Goal: Communication & Community: Share content

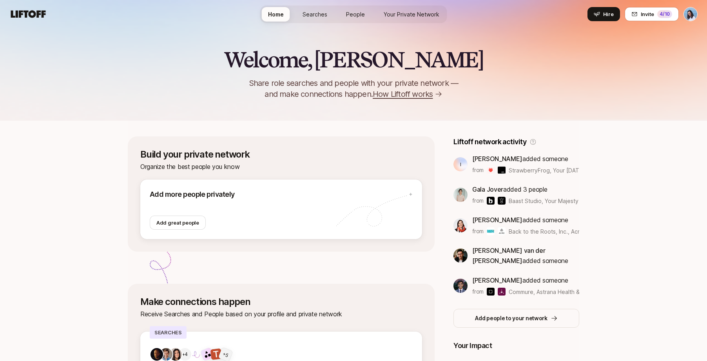
click at [311, 15] on span "Searches" at bounding box center [314, 14] width 25 height 8
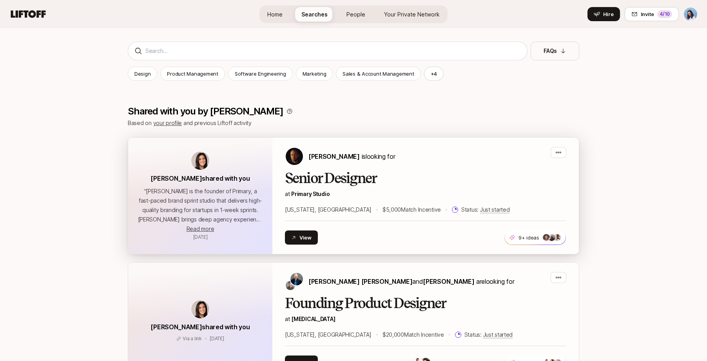
scroll to position [198, 0]
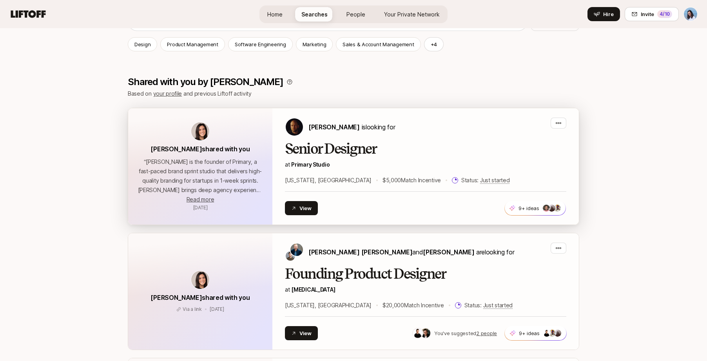
click at [377, 150] on h2 "Senior Designer" at bounding box center [425, 149] width 281 height 16
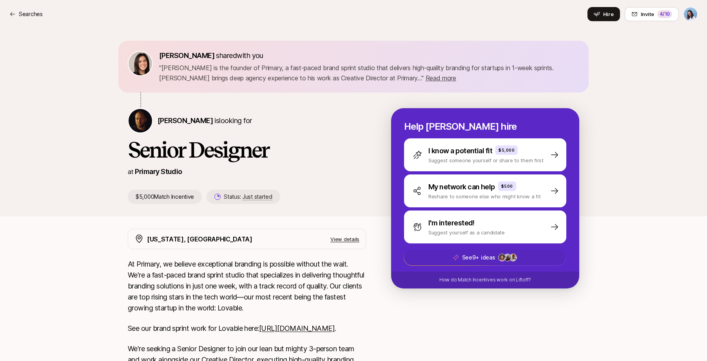
click at [502, 258] on img at bounding box center [501, 257] width 7 height 7
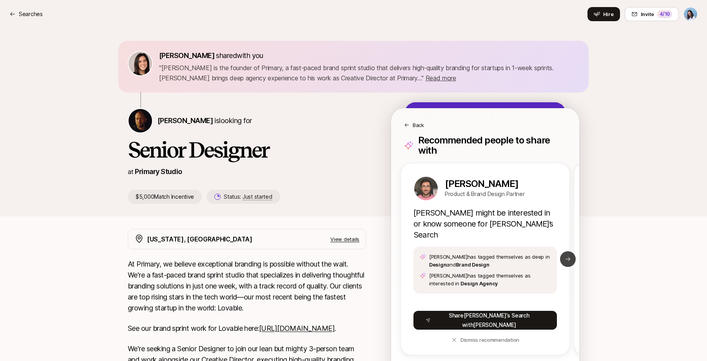
click at [564, 251] on button "Next slide" at bounding box center [568, 259] width 16 height 16
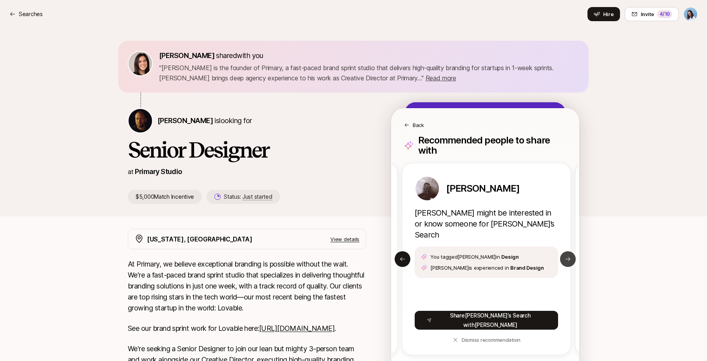
click at [564, 251] on button "Next slide" at bounding box center [568, 259] width 16 height 16
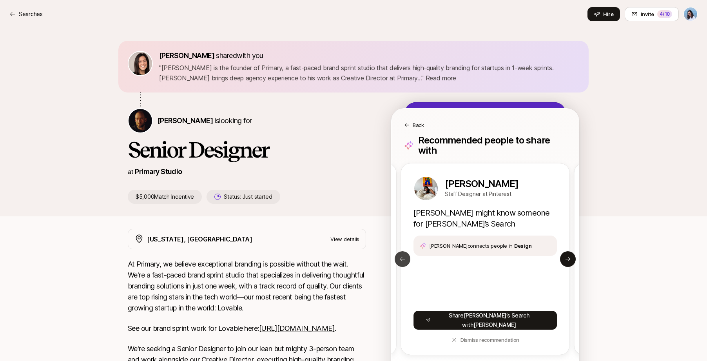
click at [406, 251] on button "Previous slide" at bounding box center [403, 259] width 16 height 16
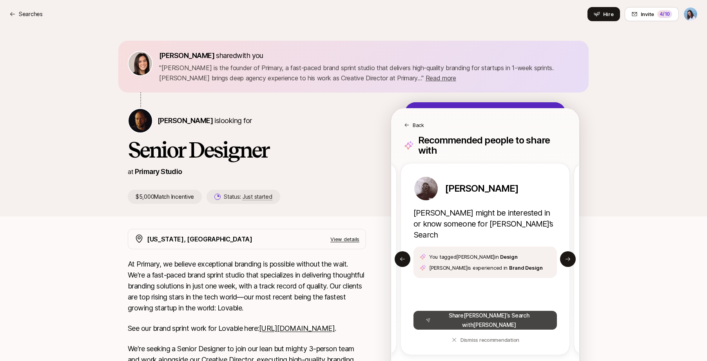
click at [527, 311] on button "Share Nicholas ’s Search with Frank" at bounding box center [484, 320] width 143 height 19
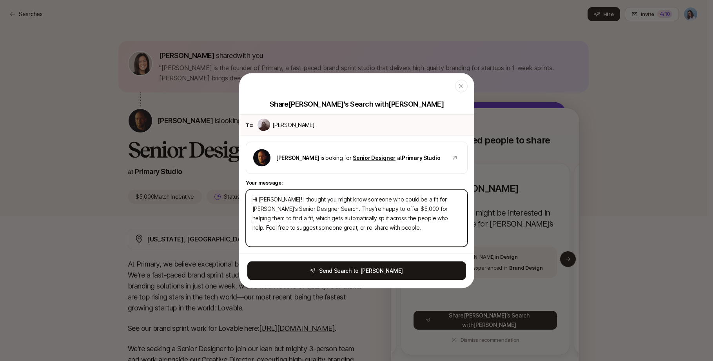
type textarea "x"
drag, startPoint x: 295, startPoint y: 197, endPoint x: 420, endPoint y: 208, distance: 126.3
click at [409, 208] on textarea "Hi Frank! I thought you might know someone who could be a fit for Nicholas’s Se…" at bounding box center [357, 217] width 222 height 57
click at [420, 208] on textarea "Hi Frank! I thought you might know someone who could be a fit for Nicholas’s Se…" at bounding box center [357, 217] width 222 height 57
drag, startPoint x: 270, startPoint y: 204, endPoint x: 400, endPoint y: 226, distance: 131.9
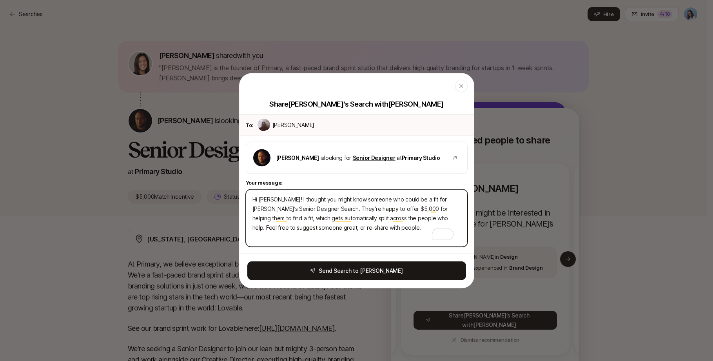
click at [386, 224] on textarea "Hi Frank! I thought you might know someone who could be a fit for Nicholas’s Se…" at bounding box center [357, 217] width 222 height 57
click at [400, 226] on textarea "Hi Frank! I thought you might know someone who could be a fit for Nicholas’s Se…" at bounding box center [357, 217] width 222 height 57
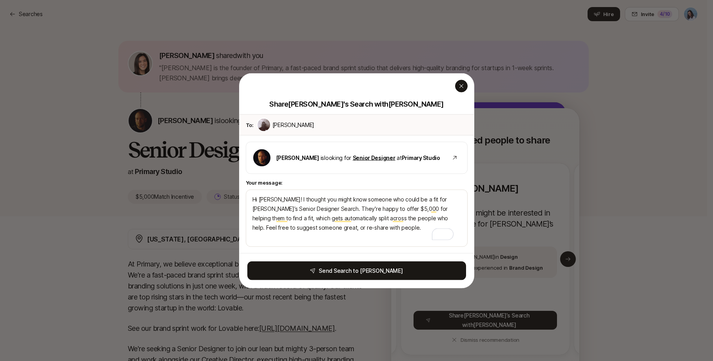
click at [459, 87] on icon "button" at bounding box center [461, 86] width 6 height 6
type textarea "Hi Frank! I thought you might know someone who could be a fit for Nicholas’s Se…"
type textarea "x"
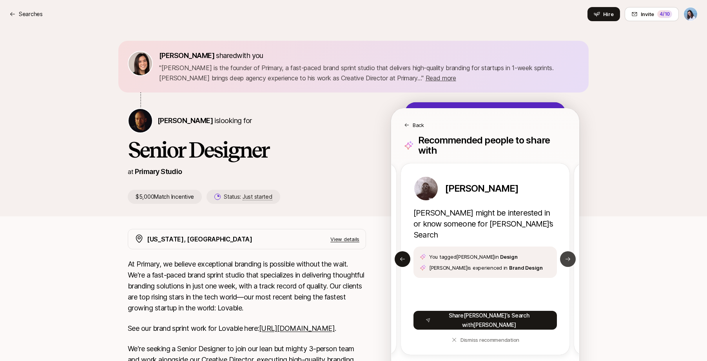
click at [573, 251] on button "Next slide" at bounding box center [568, 259] width 16 height 16
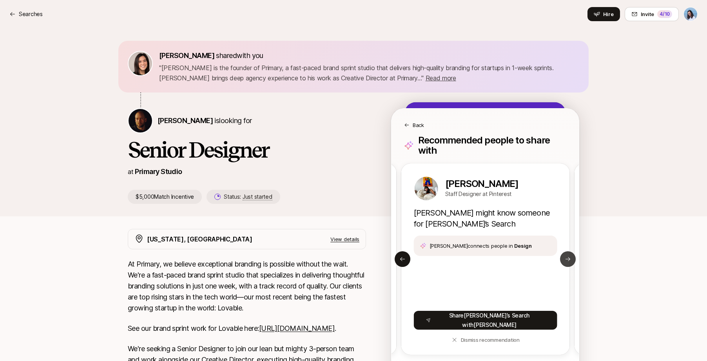
click at [570, 256] on icon at bounding box center [568, 259] width 6 height 6
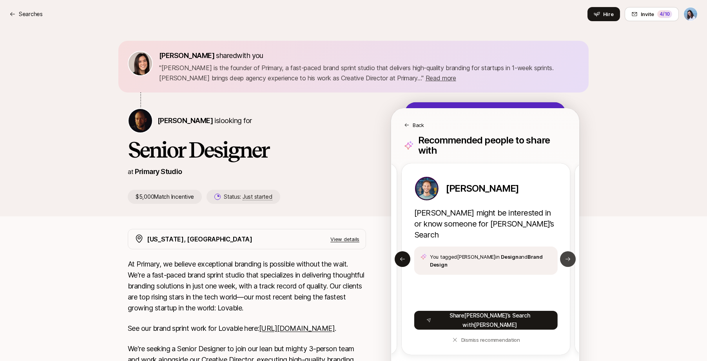
click at [570, 256] on icon at bounding box center [568, 259] width 6 height 6
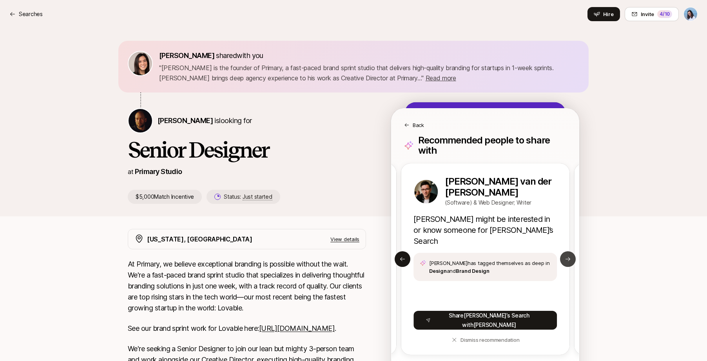
click at [570, 256] on icon at bounding box center [568, 259] width 6 height 6
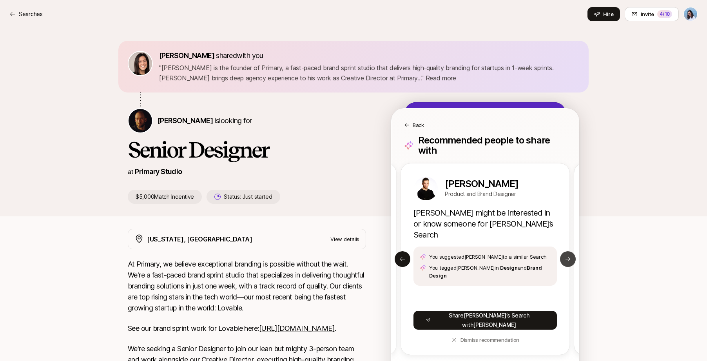
click at [570, 256] on icon at bounding box center [568, 259] width 6 height 6
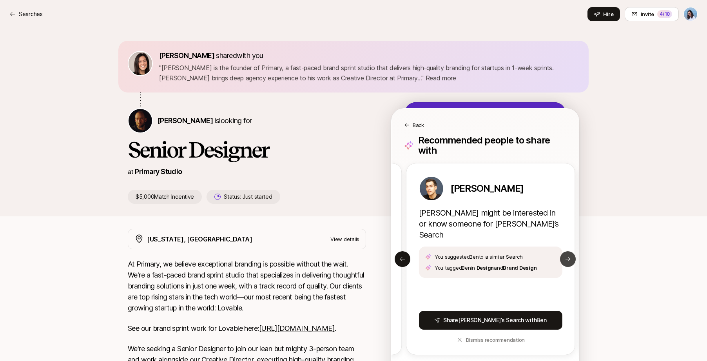
click at [570, 256] on icon at bounding box center [568, 259] width 6 height 6
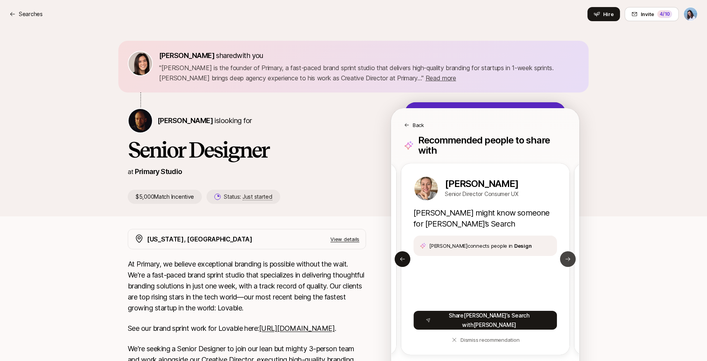
click at [570, 256] on icon at bounding box center [568, 259] width 6 height 6
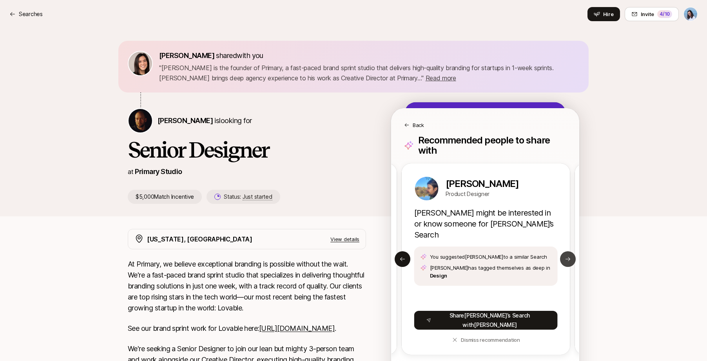
click at [570, 256] on icon at bounding box center [568, 259] width 6 height 6
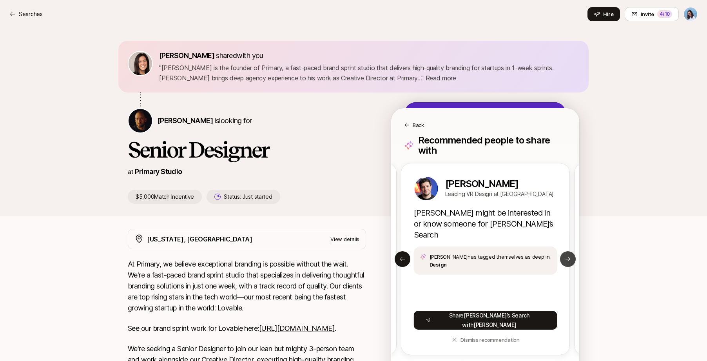
click at [570, 256] on icon at bounding box center [568, 259] width 6 height 6
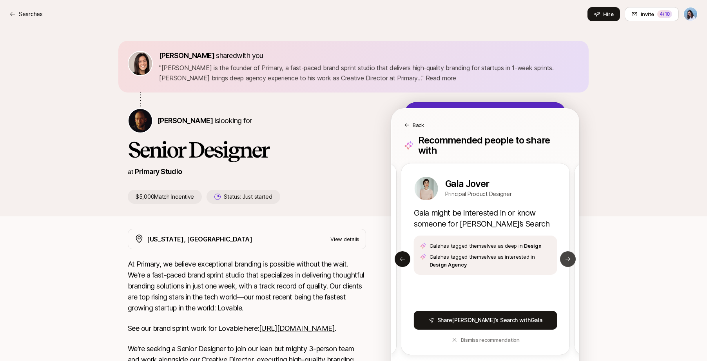
click at [570, 256] on icon at bounding box center [568, 259] width 6 height 6
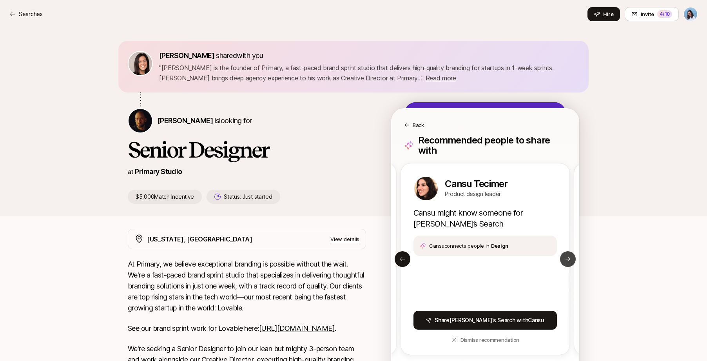
click at [572, 251] on button "Next slide" at bounding box center [568, 259] width 16 height 16
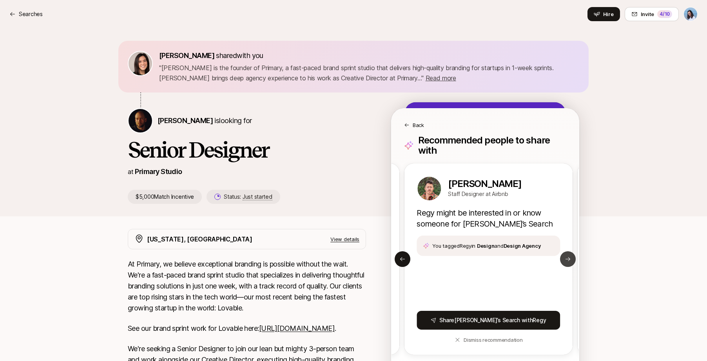
click at [571, 251] on button "Next slide" at bounding box center [568, 259] width 16 height 16
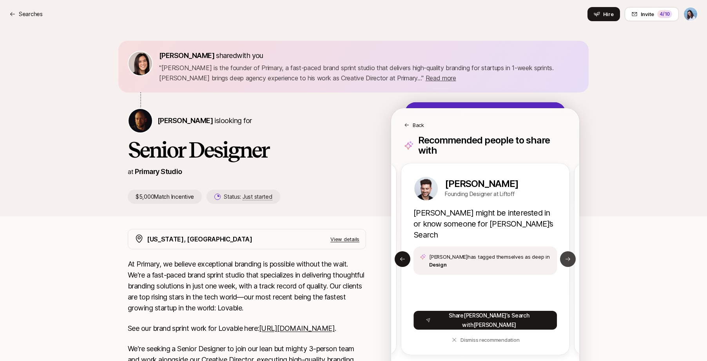
click at [571, 251] on button "Next slide" at bounding box center [568, 259] width 16 height 16
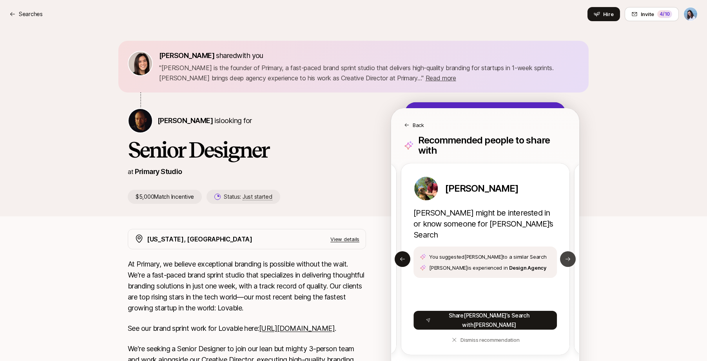
click at [571, 251] on button "Next slide" at bounding box center [568, 259] width 16 height 16
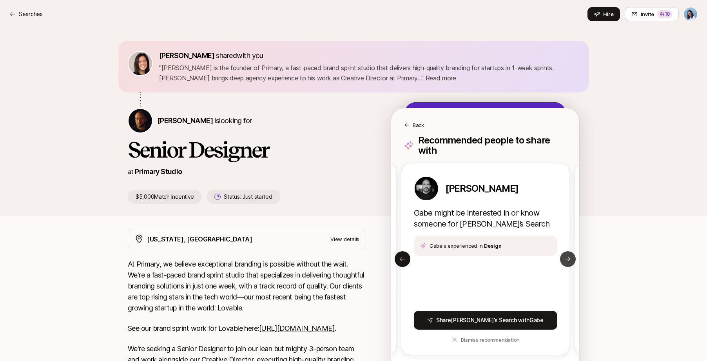
click at [571, 251] on button "Next slide" at bounding box center [568, 259] width 16 height 16
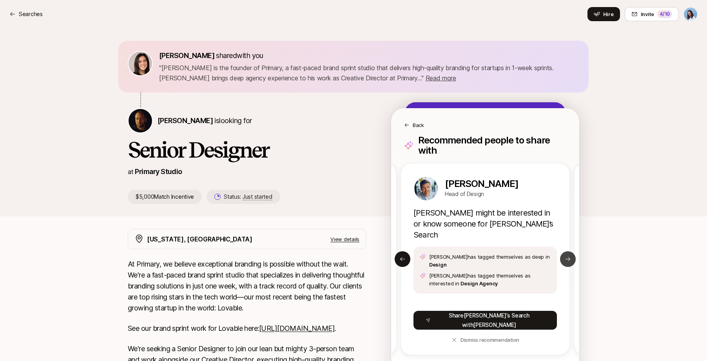
click at [571, 251] on button "Next slide" at bounding box center [568, 259] width 16 height 16
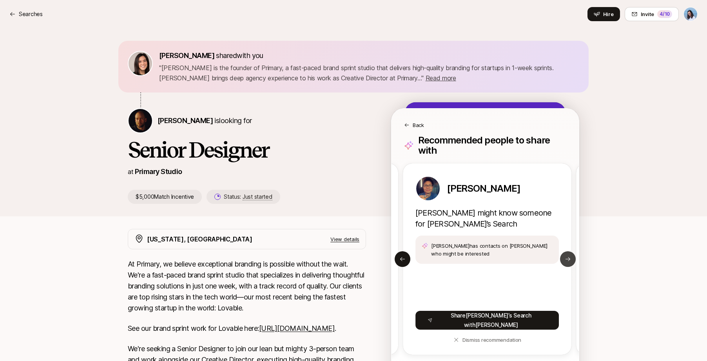
click at [571, 251] on button "Next slide" at bounding box center [568, 259] width 16 height 16
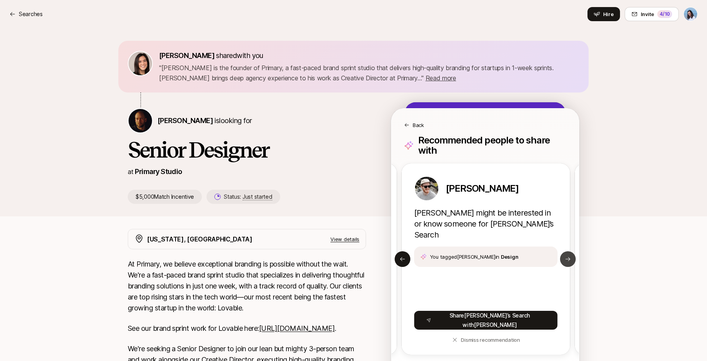
click at [571, 251] on button "Next slide" at bounding box center [568, 259] width 16 height 16
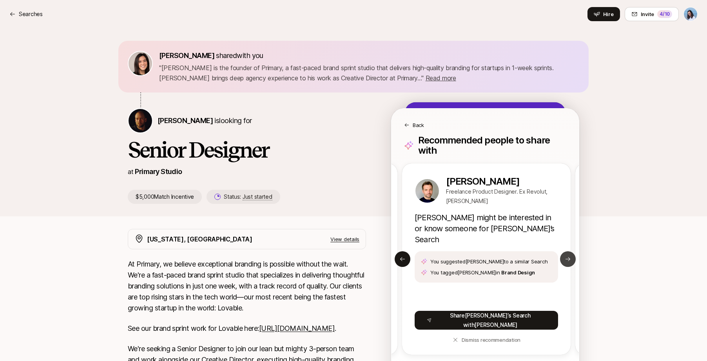
click at [571, 251] on button "Next slide" at bounding box center [568, 259] width 16 height 16
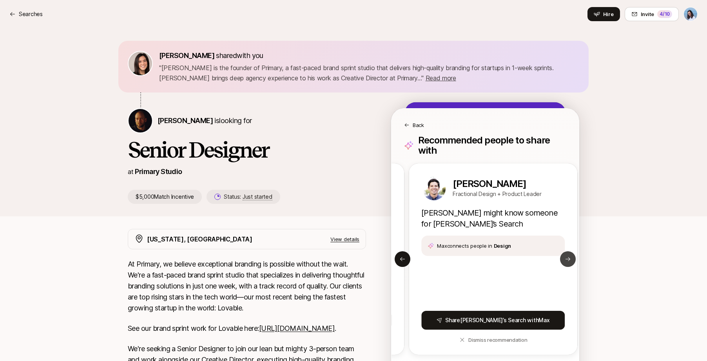
click at [571, 251] on button "Next slide" at bounding box center [568, 259] width 16 height 16
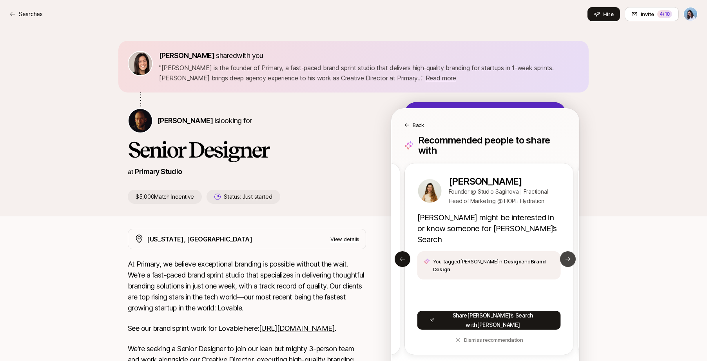
click at [571, 251] on button "Next slide" at bounding box center [568, 259] width 16 height 16
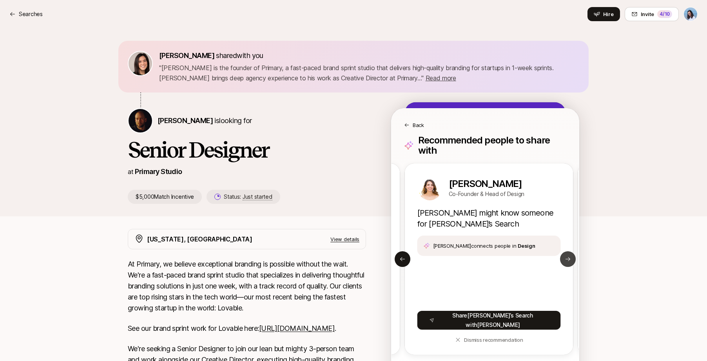
click at [571, 251] on button "Next slide" at bounding box center [568, 259] width 16 height 16
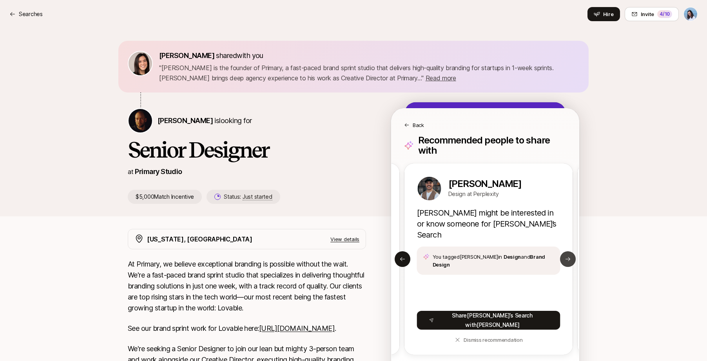
click at [571, 251] on button "Next slide" at bounding box center [568, 259] width 16 height 16
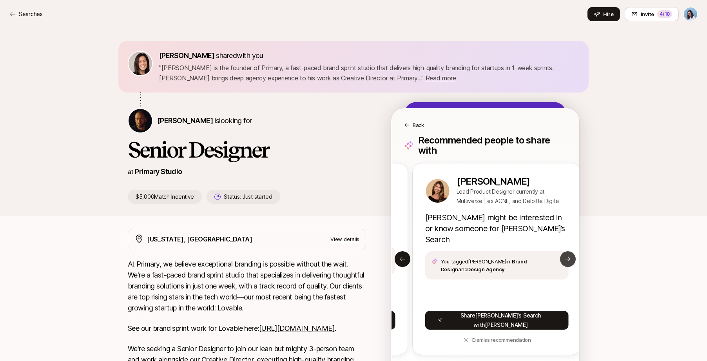
click at [571, 251] on button "Next slide" at bounding box center [568, 259] width 16 height 16
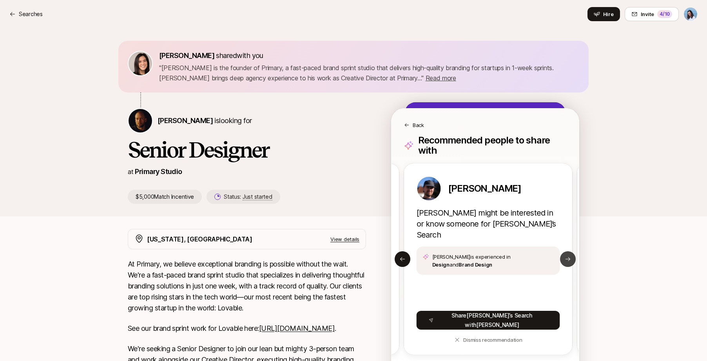
click at [571, 251] on button "Next slide" at bounding box center [568, 259] width 16 height 16
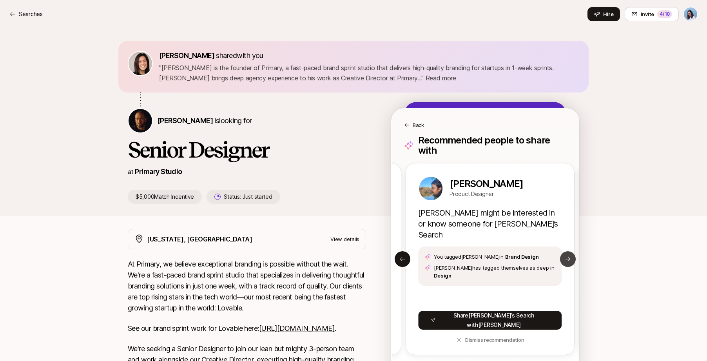
click at [571, 251] on button "Next slide" at bounding box center [568, 259] width 16 height 16
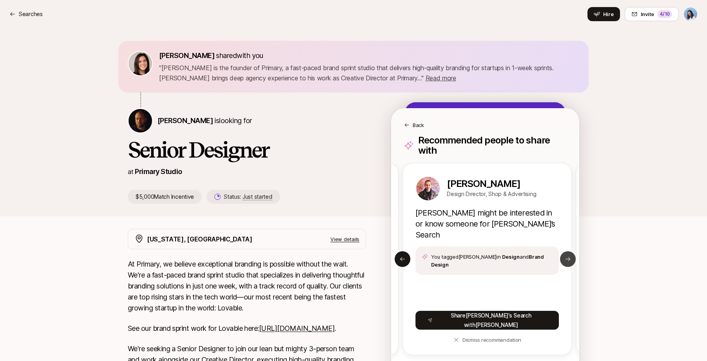
click at [571, 251] on button "Next slide" at bounding box center [568, 259] width 16 height 16
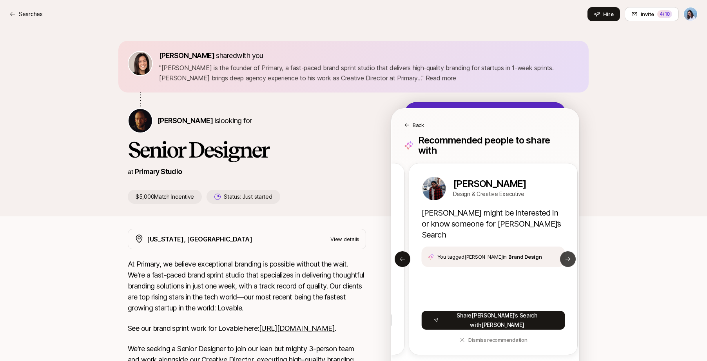
click at [571, 251] on button "Next slide" at bounding box center [568, 259] width 16 height 16
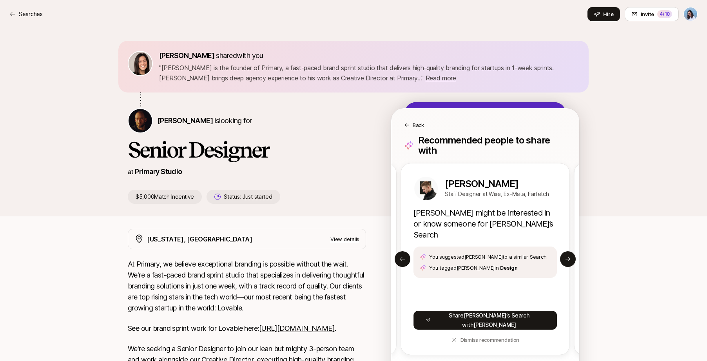
click at [415, 129] on div "Back Recommended people to share with Glenn Garriock Product & Brand Design Par…" at bounding box center [485, 248] width 188 height 281
click at [413, 121] on p "Back" at bounding box center [418, 125] width 11 height 8
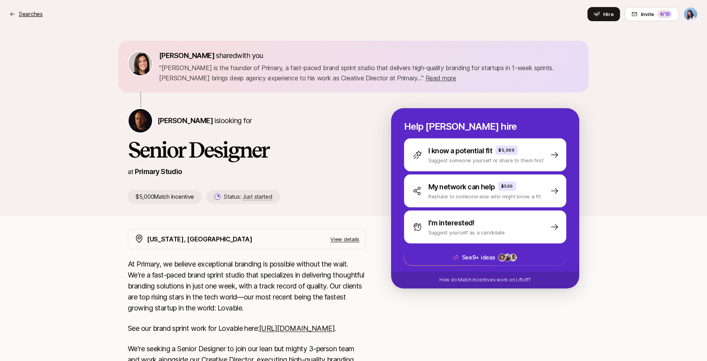
click at [11, 16] on icon at bounding box center [12, 14] width 6 height 6
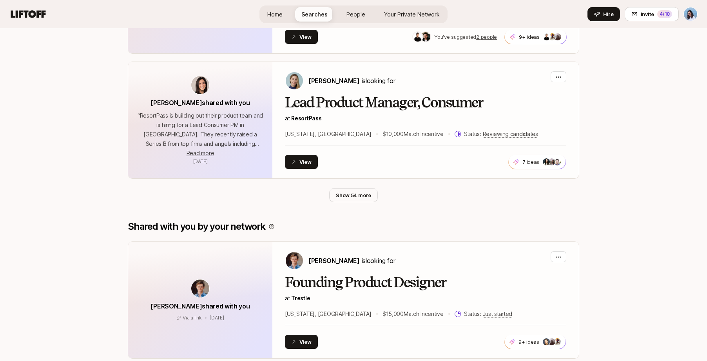
scroll to position [494, 0]
click at [357, 194] on button "Show 54 more" at bounding box center [353, 195] width 49 height 14
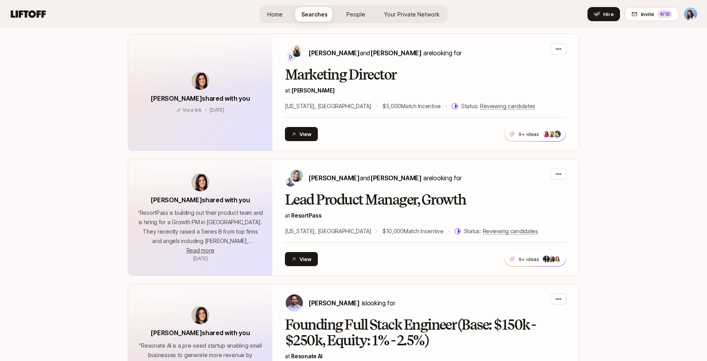
scroll to position [1830, 0]
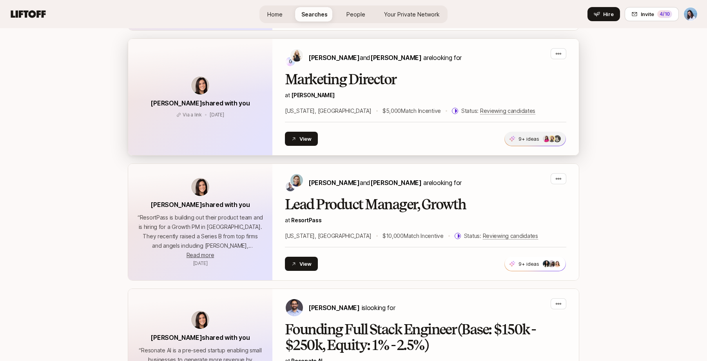
click at [537, 135] on p "9+ ideas" at bounding box center [528, 139] width 21 height 8
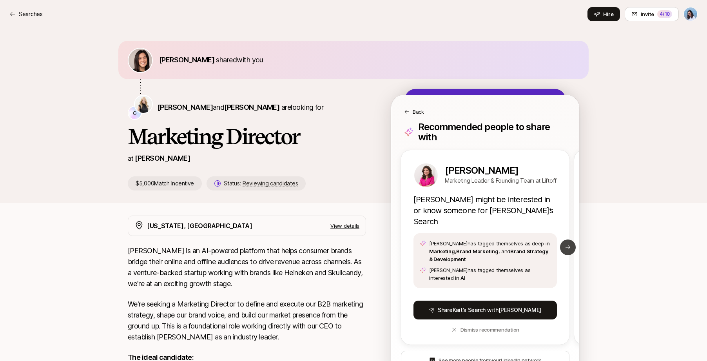
click at [574, 243] on button "Next slide" at bounding box center [568, 247] width 16 height 16
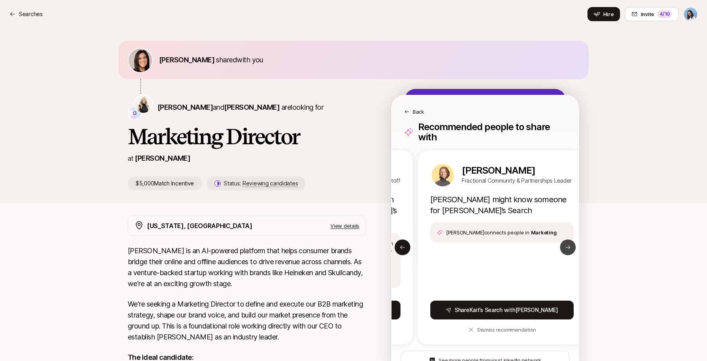
click at [570, 244] on icon at bounding box center [568, 247] width 6 height 6
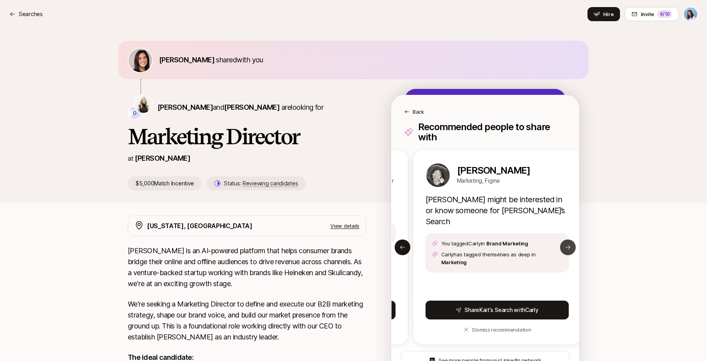
click at [570, 244] on icon at bounding box center [568, 247] width 6 height 6
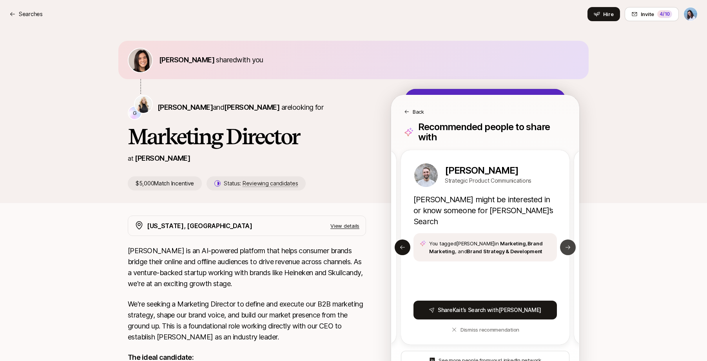
click at [570, 244] on icon at bounding box center [568, 247] width 6 height 6
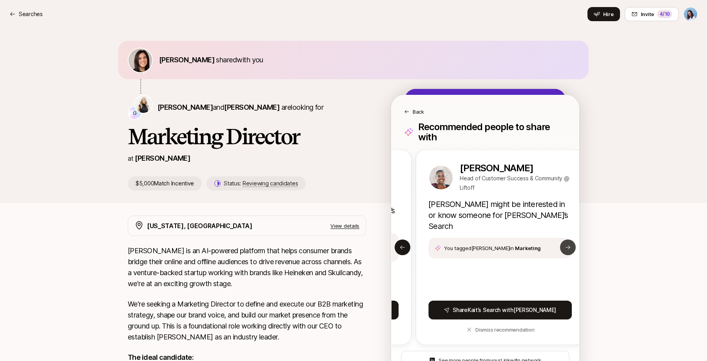
click at [570, 244] on icon at bounding box center [568, 247] width 6 height 6
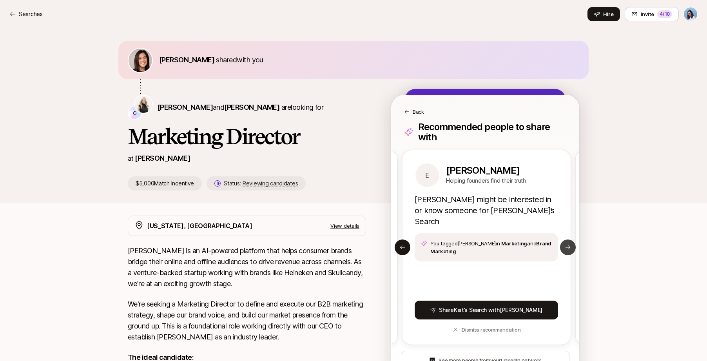
click at [570, 244] on icon at bounding box center [568, 247] width 6 height 6
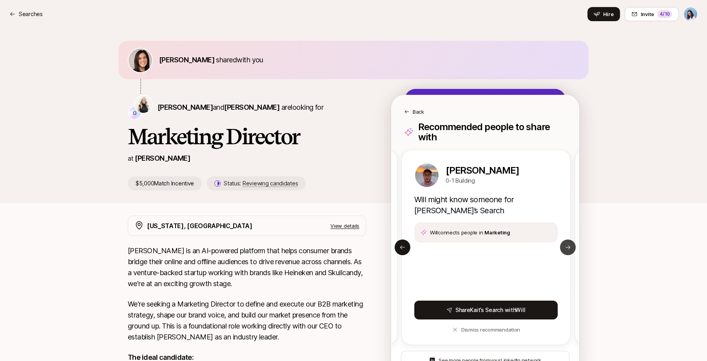
click at [570, 244] on icon at bounding box center [568, 247] width 6 height 6
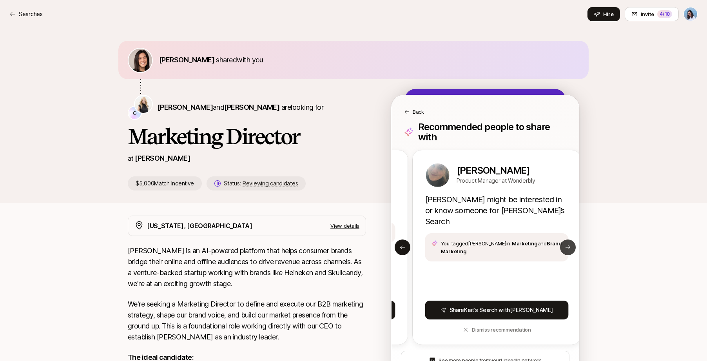
click at [570, 244] on icon at bounding box center [568, 247] width 6 height 6
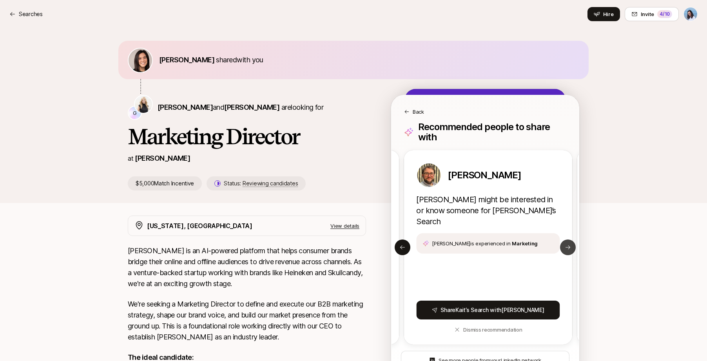
click at [570, 244] on icon at bounding box center [568, 247] width 6 height 6
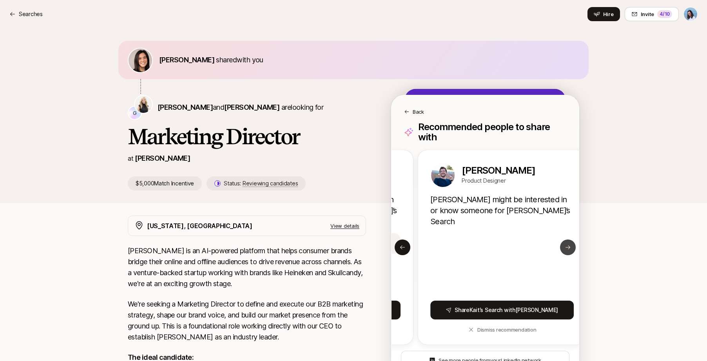
click at [570, 244] on icon at bounding box center [568, 247] width 6 height 6
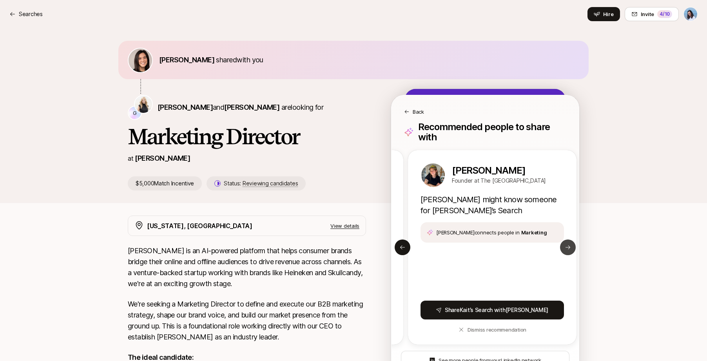
click at [570, 244] on icon at bounding box center [568, 247] width 6 height 6
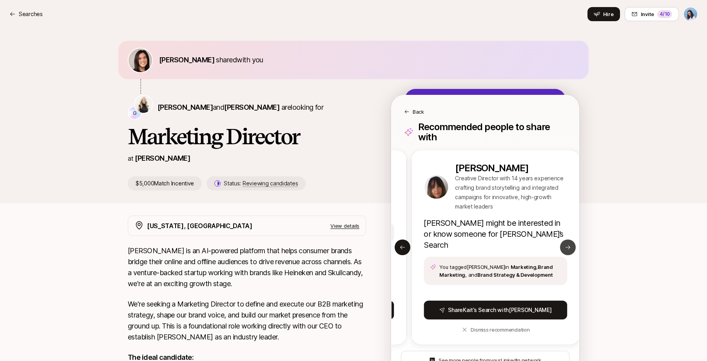
click at [570, 244] on icon at bounding box center [568, 247] width 6 height 6
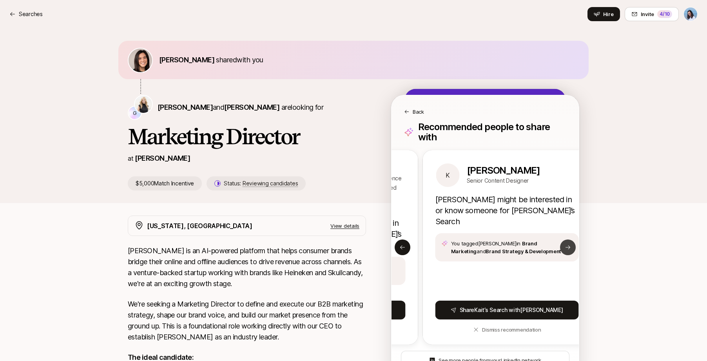
click at [570, 244] on icon at bounding box center [568, 247] width 6 height 6
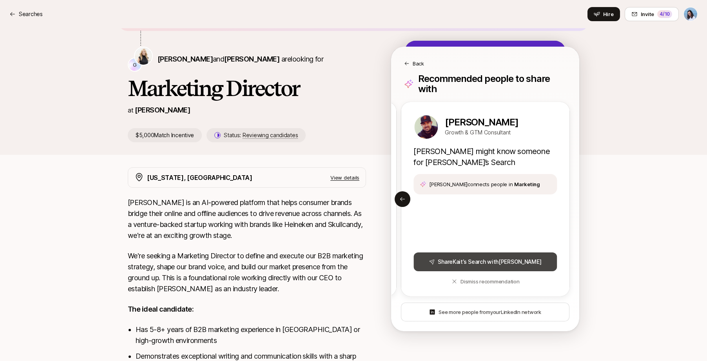
scroll to position [67, 0]
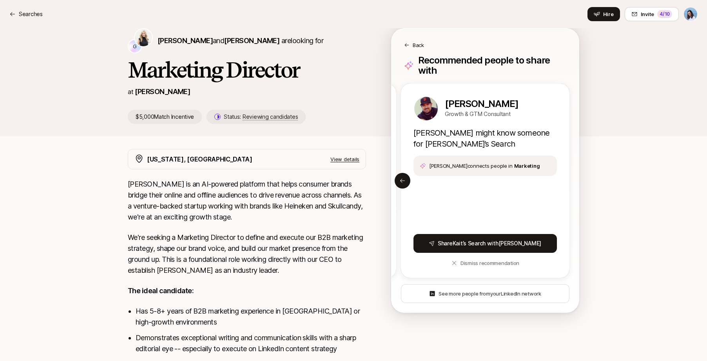
click at [612, 96] on div "Eleanor Morgan shared with you G Kait Stephens and Genevieve Flynn are looking …" at bounding box center [353, 49] width 707 height 175
click at [407, 42] on div "Back" at bounding box center [485, 45] width 162 height 8
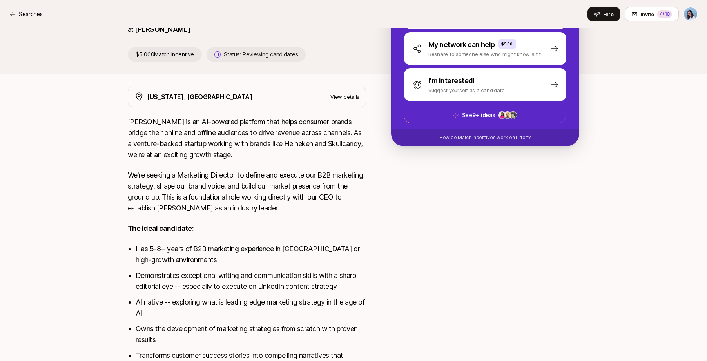
scroll to position [0, 0]
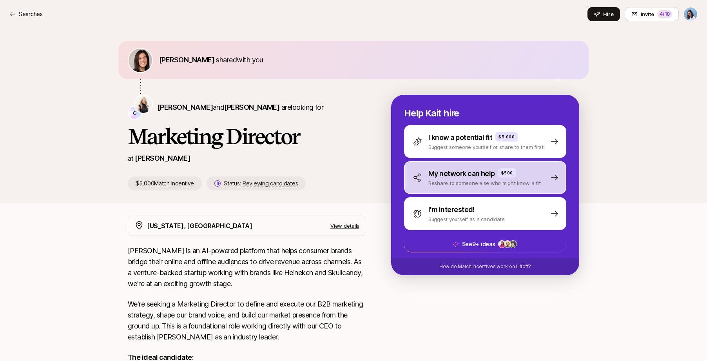
click at [482, 173] on p "My network can help" at bounding box center [461, 173] width 67 height 11
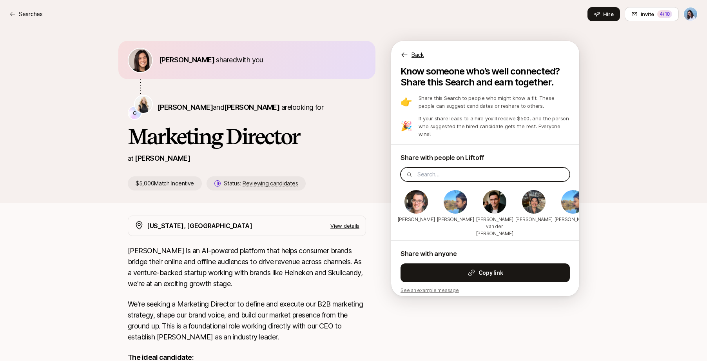
click at [468, 176] on input at bounding box center [490, 174] width 147 height 9
type input "eric"
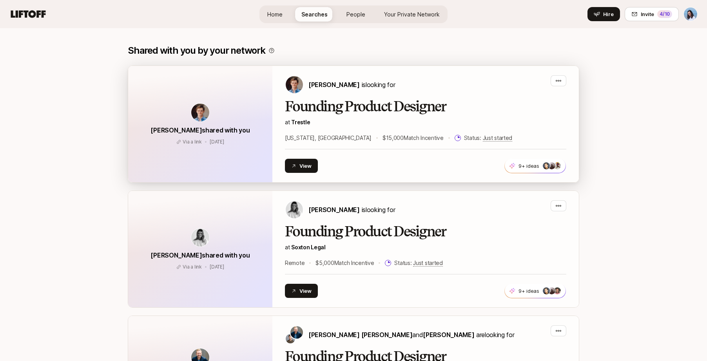
scroll to position [4002, 0]
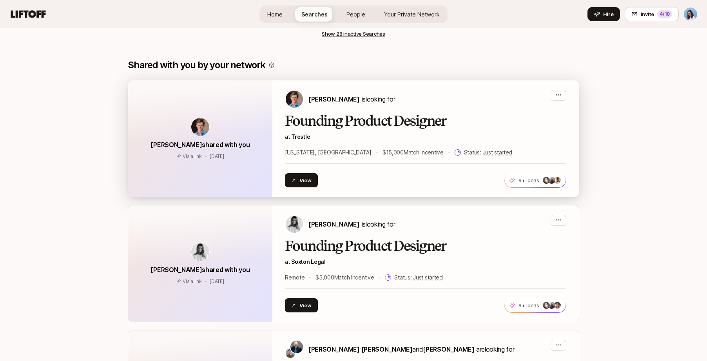
click at [395, 113] on h2 "Founding Product Designer" at bounding box center [425, 121] width 281 height 16
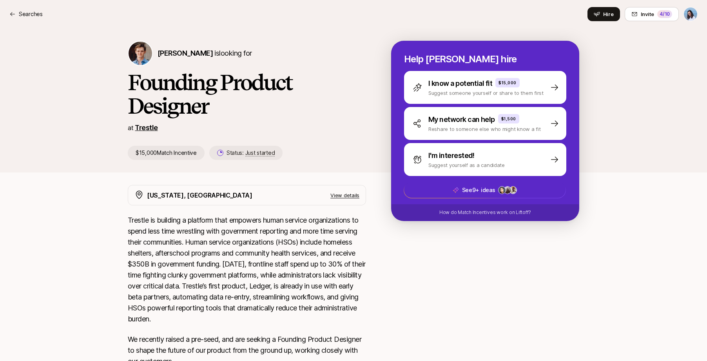
click at [139, 125] on link "Trestle" at bounding box center [146, 127] width 23 height 8
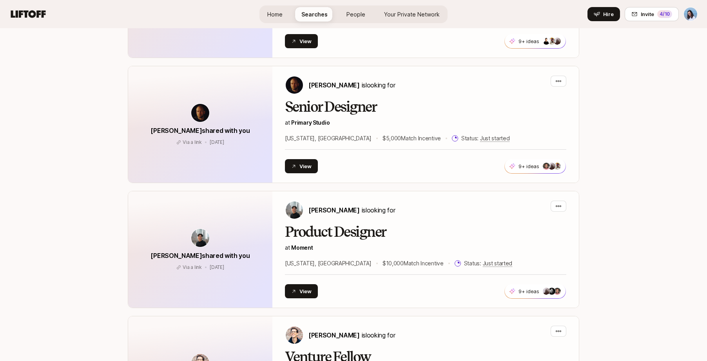
scroll to position [4391, 0]
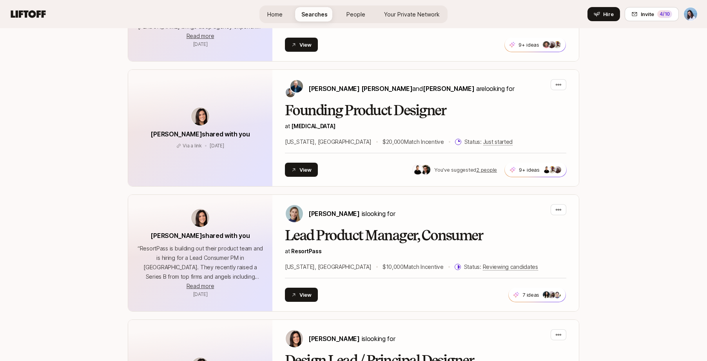
scroll to position [362, 0]
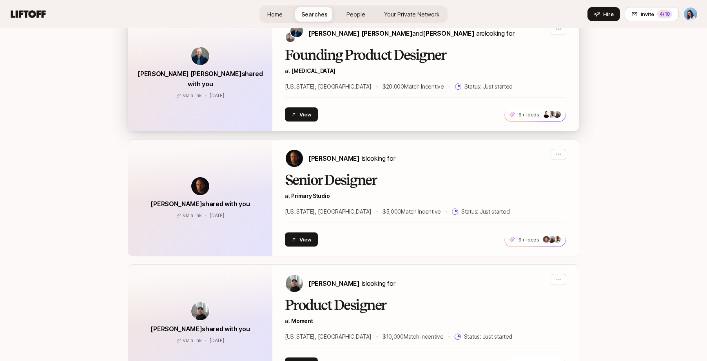
scroll to position [4442, 0]
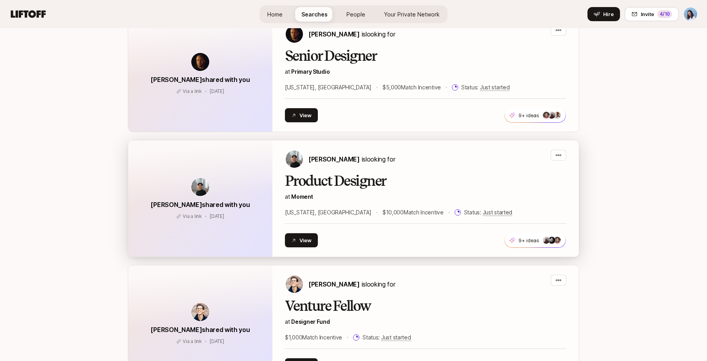
click at [327, 173] on h2 "Product Designer" at bounding box center [425, 181] width 281 height 16
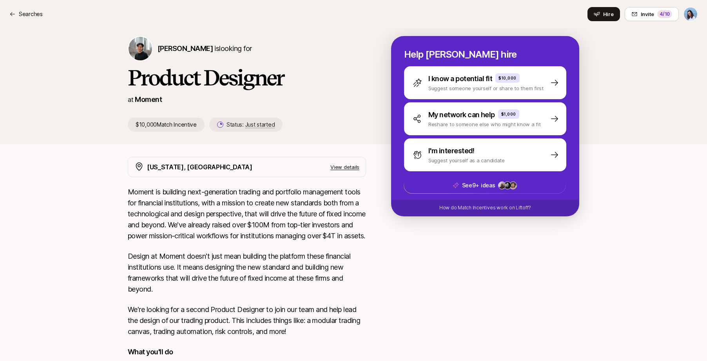
scroll to position [5, 0]
click at [345, 167] on p "View details" at bounding box center [344, 167] width 29 height 8
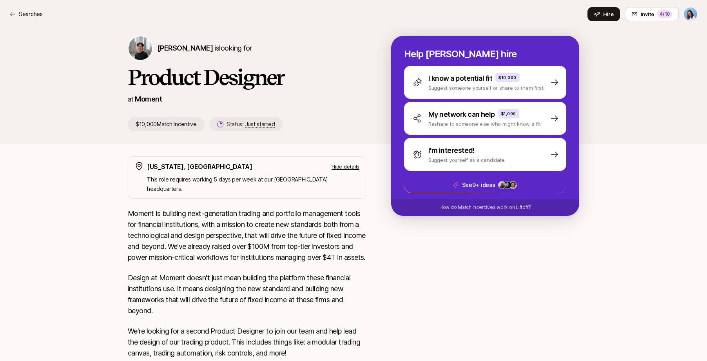
click at [351, 165] on p "Hide details" at bounding box center [345, 167] width 28 height 8
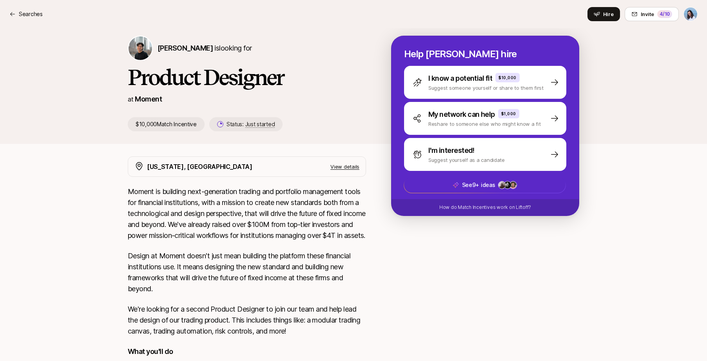
click at [144, 44] on img at bounding box center [141, 48] width 24 height 24
click at [170, 48] on span "Billy Tseng" at bounding box center [185, 48] width 55 height 8
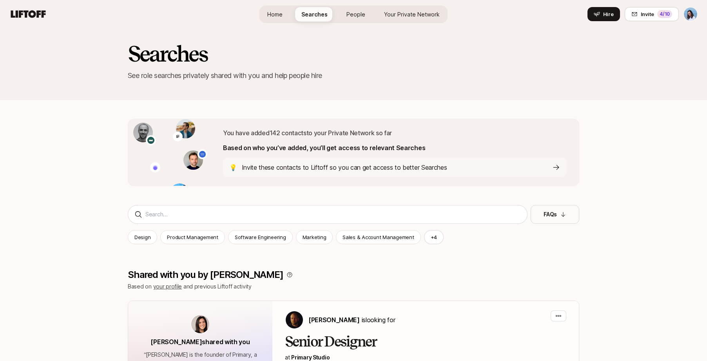
scroll to position [4442, 0]
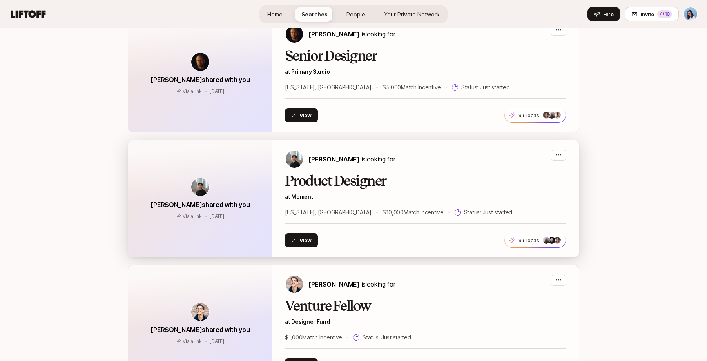
click at [351, 173] on h2 "Product Designer" at bounding box center [425, 181] width 281 height 16
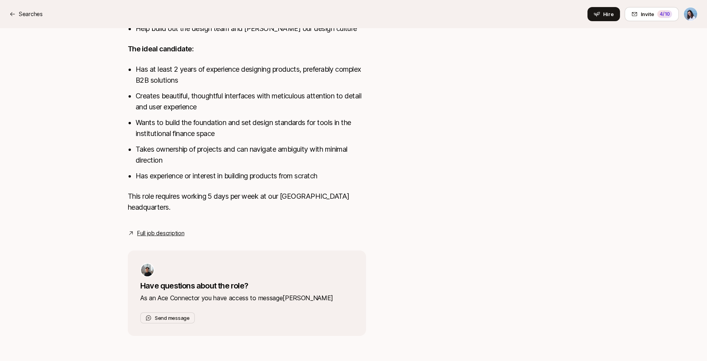
scroll to position [5, 0]
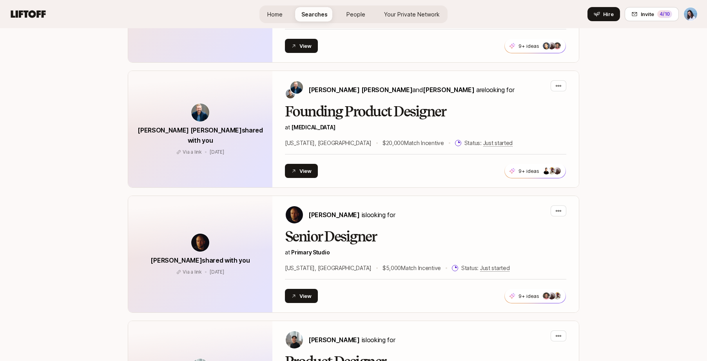
scroll to position [4252, 0]
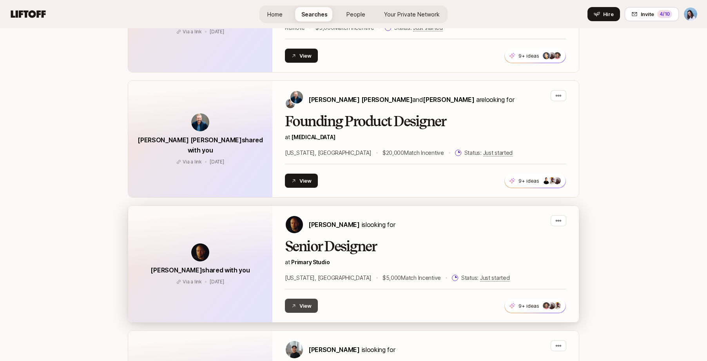
click at [306, 299] on button "View" at bounding box center [301, 306] width 33 height 14
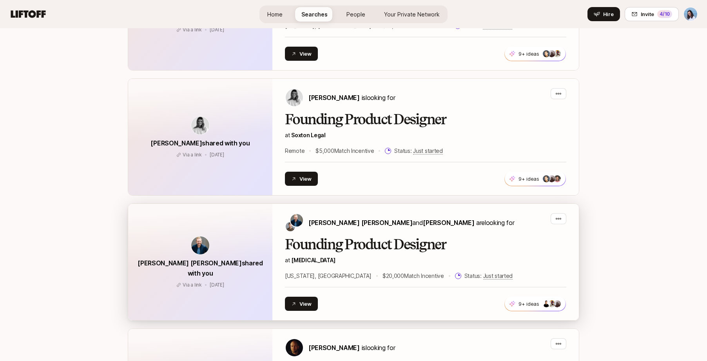
scroll to position [4129, 0]
click at [298, 297] on button "View" at bounding box center [301, 304] width 33 height 14
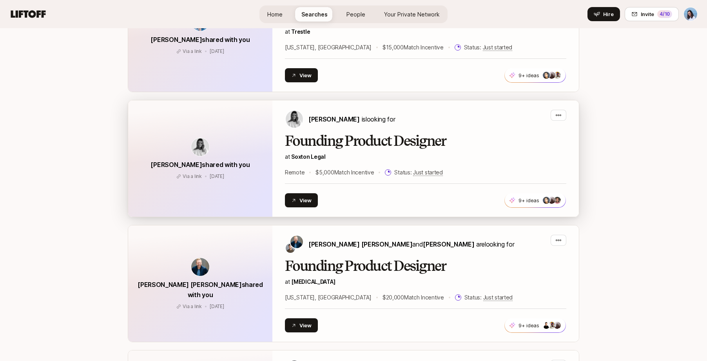
scroll to position [4096, 0]
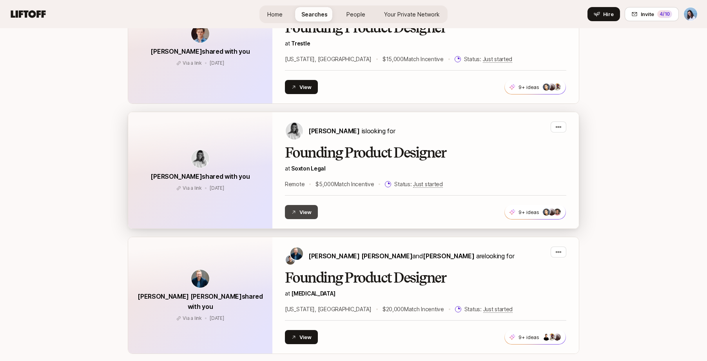
click at [299, 205] on button "View" at bounding box center [301, 212] width 33 height 14
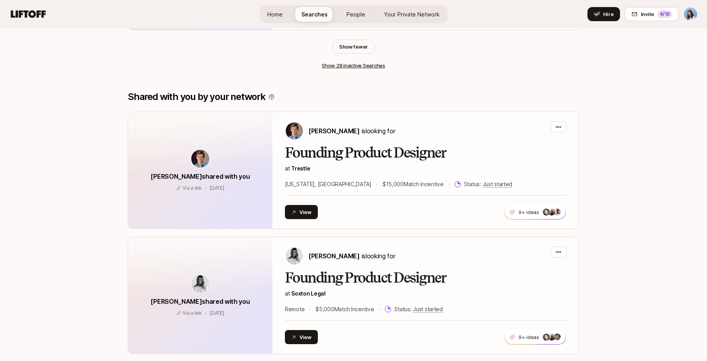
scroll to position [3969, 0]
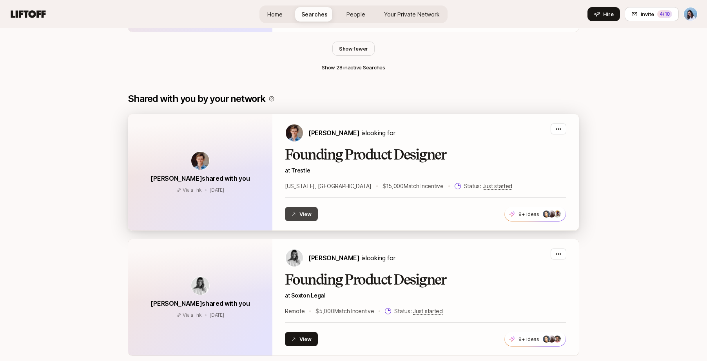
click at [302, 207] on button "View" at bounding box center [301, 214] width 33 height 14
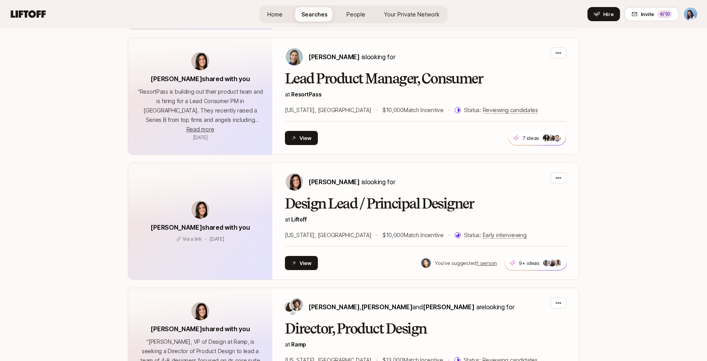
scroll to position [526, 0]
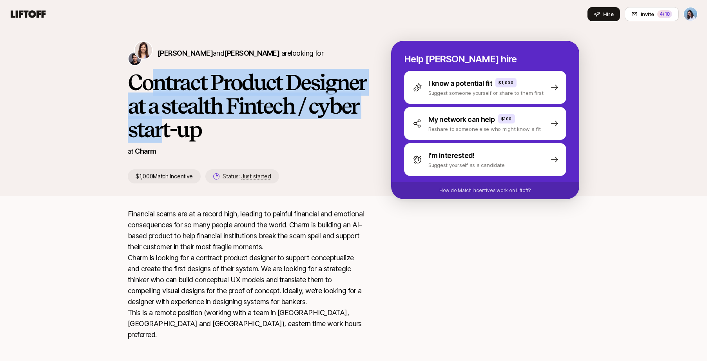
drag, startPoint x: 148, startPoint y: 83, endPoint x: 303, endPoint y: 135, distance: 163.7
click at [301, 134] on h1 "Contract Product Designer at a stealth Fintech / cyber start-up" at bounding box center [247, 106] width 238 height 71
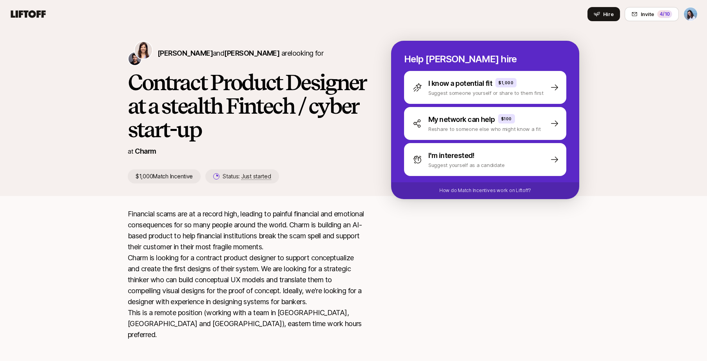
click at [303, 135] on h1 "Contract Product Designer at a stealth Fintech / cyber start-up" at bounding box center [247, 106] width 238 height 71
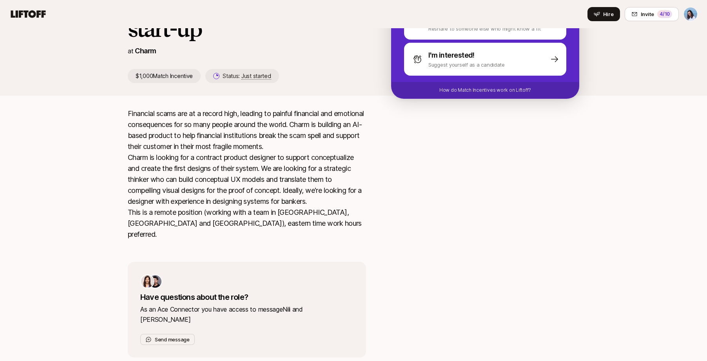
scroll to position [101, 0]
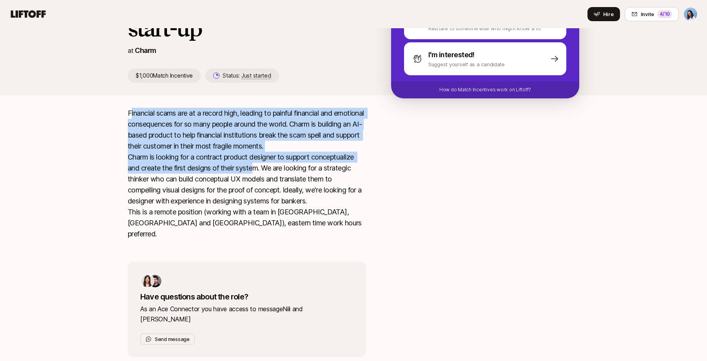
drag, startPoint x: 133, startPoint y: 115, endPoint x: 260, endPoint y: 170, distance: 138.4
click at [255, 168] on p "Financial scams are at a record high, leading to painful financial and emotiona…" at bounding box center [247, 174] width 238 height 132
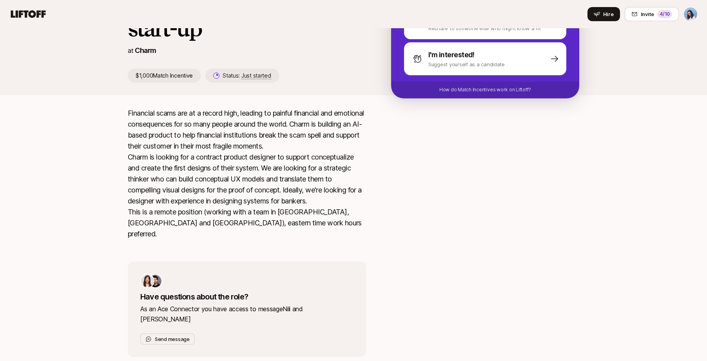
click at [277, 175] on p "Financial scams are at a record high, leading to painful financial and emotiona…" at bounding box center [247, 174] width 238 height 132
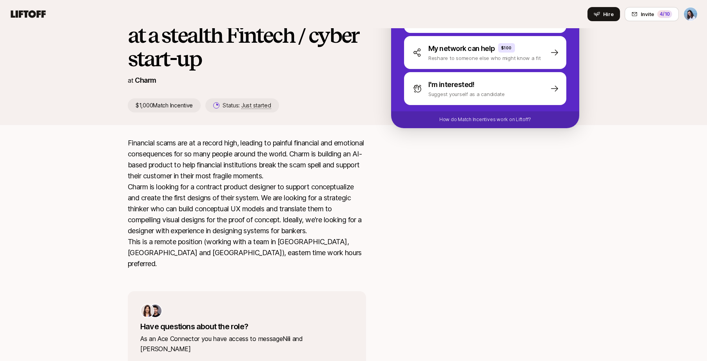
scroll to position [0, 0]
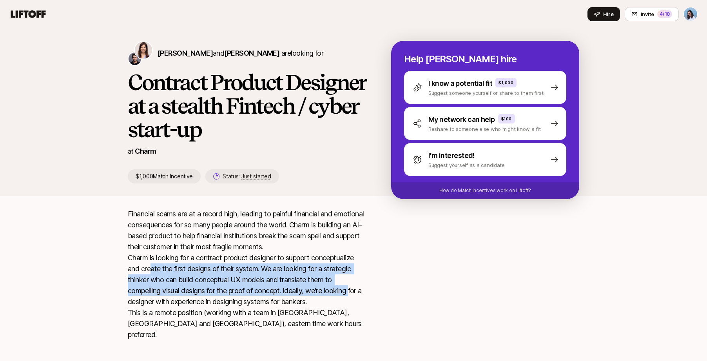
drag, startPoint x: 150, startPoint y: 268, endPoint x: 353, endPoint y: 289, distance: 204.4
click at [353, 289] on p "Financial scams are at a record high, leading to painful financial and emotiona…" at bounding box center [247, 274] width 238 height 132
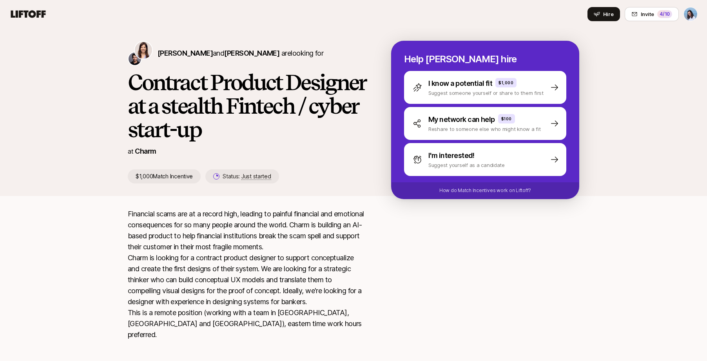
click at [367, 292] on div "Financial scams are at a record high, leading to painful financial and emotiona…" at bounding box center [353, 332] width 470 height 249
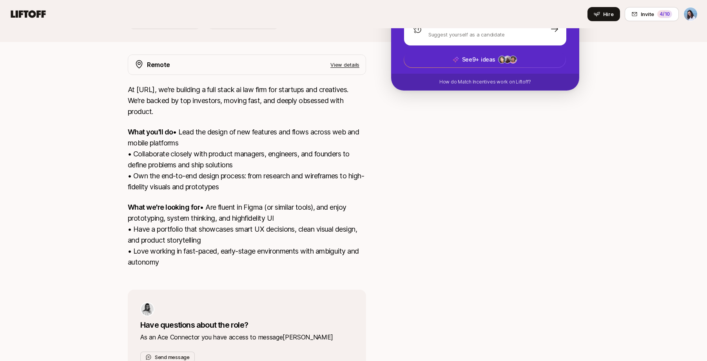
scroll to position [169, 0]
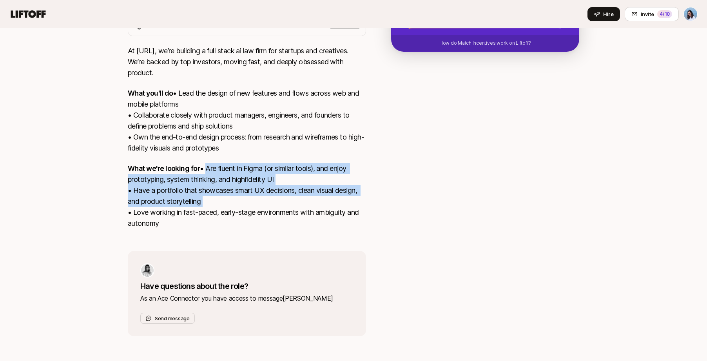
drag, startPoint x: 226, startPoint y: 192, endPoint x: 389, endPoint y: 228, distance: 166.4
click at [380, 229] on div "Remote View details At Soxton.Ai, we’re building a full stack ai law firm for s…" at bounding box center [353, 176] width 470 height 321
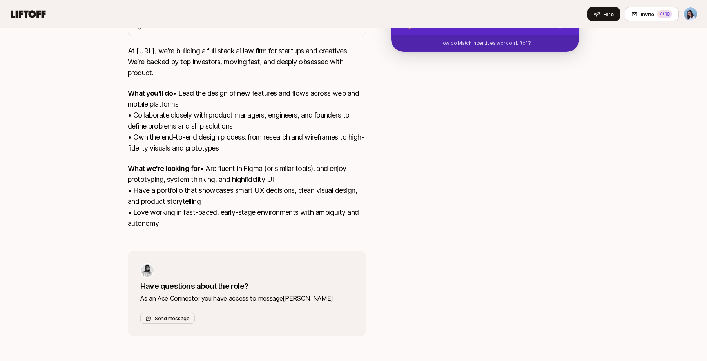
click at [389, 228] on div "Remote View details At Soxton.Ai, we’re building a full stack ai law firm for s…" at bounding box center [353, 176] width 470 height 321
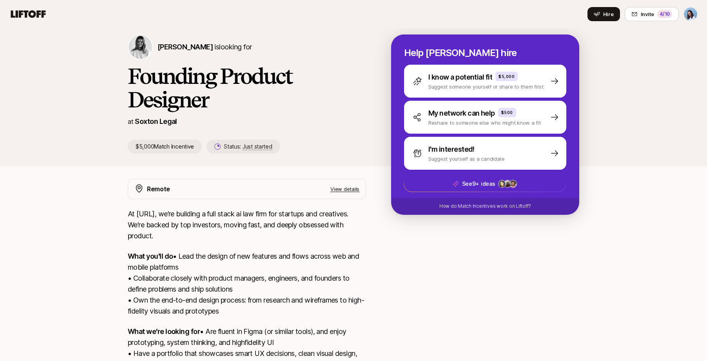
scroll to position [0, 0]
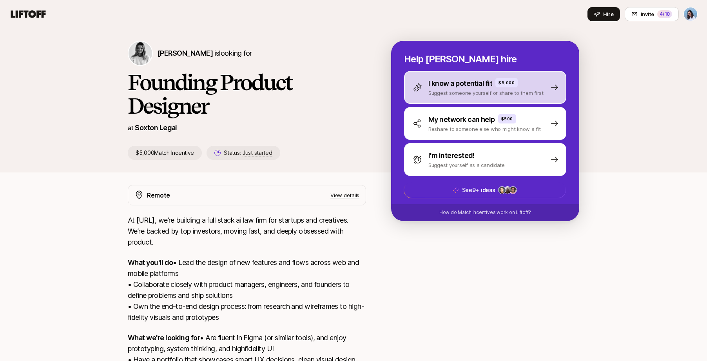
click at [505, 83] on p "$5,000" at bounding box center [506, 83] width 16 height 6
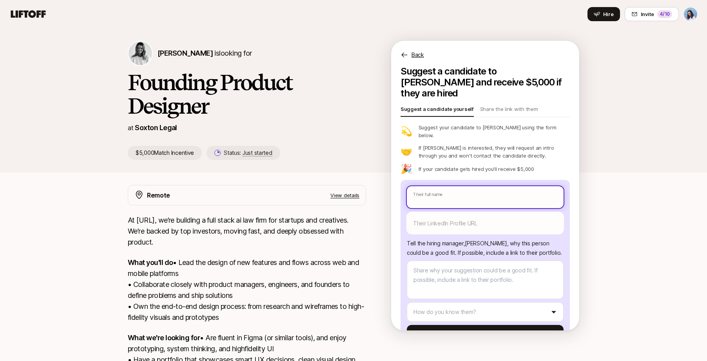
click at [427, 186] on input "text" at bounding box center [485, 197] width 157 height 22
click at [432, 186] on input "text" at bounding box center [485, 197] width 157 height 22
click at [431, 188] on input "text" at bounding box center [485, 197] width 157 height 22
type textarea "x"
type input "F"
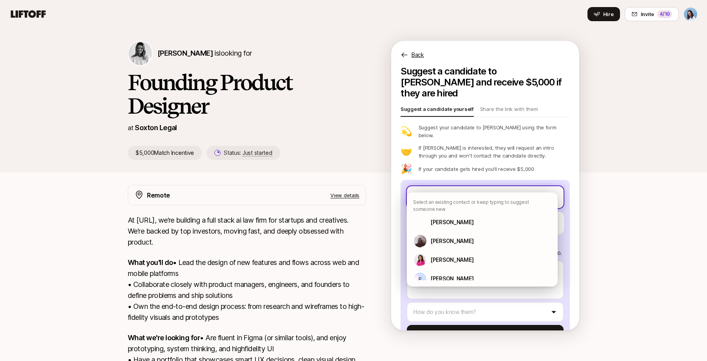
type textarea "x"
type input "Fe"
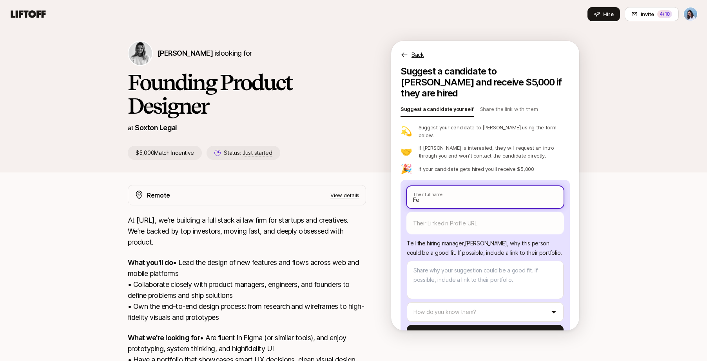
type textarea "x"
type input "Fed"
type textarea "x"
type input "Fedo"
type textarea "x"
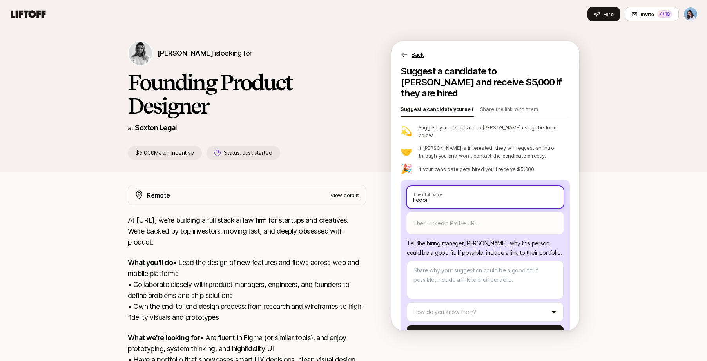
type input "Fedor"
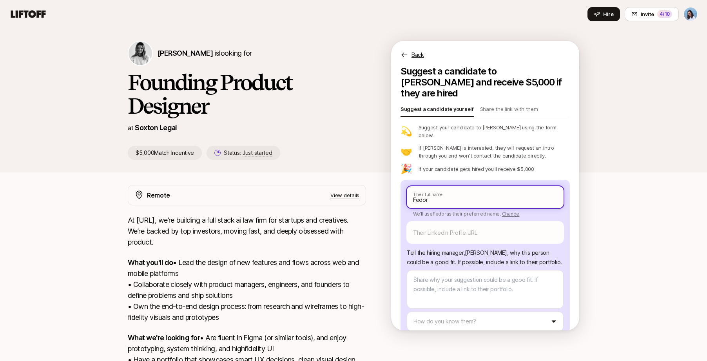
click at [461, 186] on input "Fedor" at bounding box center [485, 197] width 157 height 22
type textarea "x"
type input "Fedor"
type textarea "x"
type input "Fedor S"
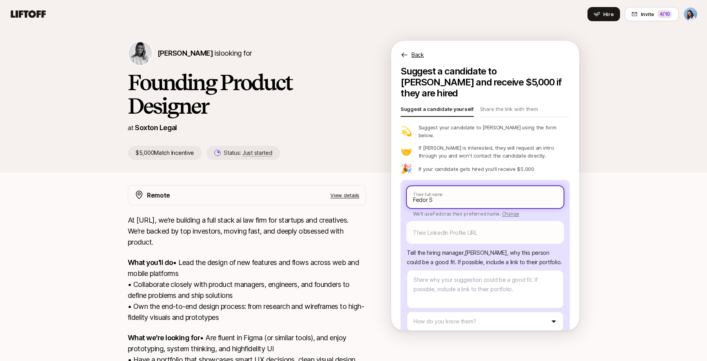
type textarea "x"
type input "Fedor Sh"
type textarea "x"
type input "Fedor Shk"
click at [450, 186] on input "Fedor Shk" at bounding box center [485, 197] width 157 height 22
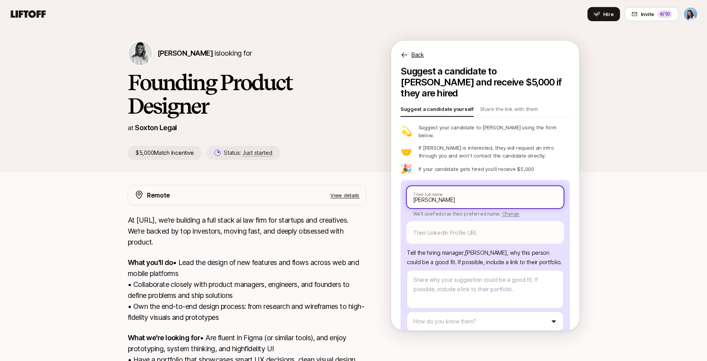
type textarea "x"
type input "Fedor Shkl"
type textarea "x"
type input "Fedor Shkli"
type textarea "x"
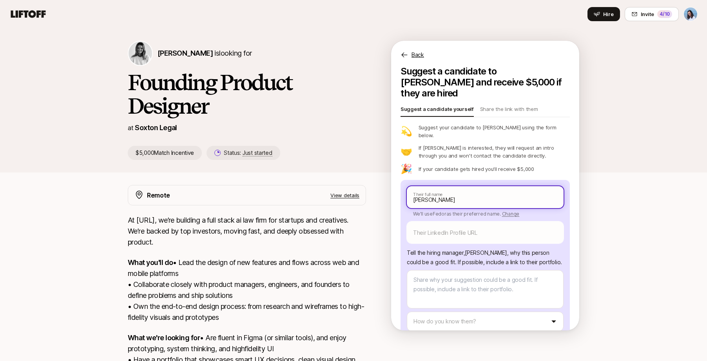
type input "Fedor Shklia"
type textarea "x"
type input "Fedor Shkliar"
type textarea "x"
type input "Fedor Shkliara"
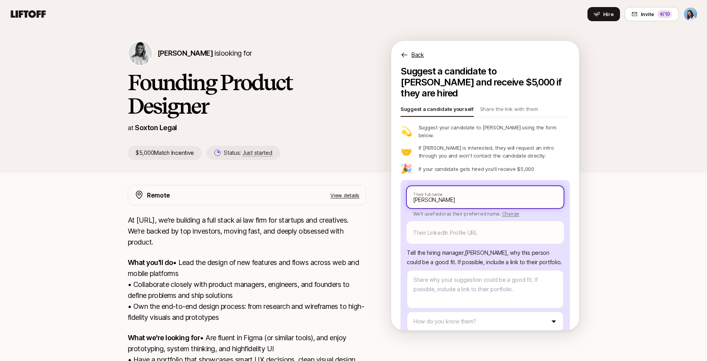
type textarea "x"
type input "[PERSON_NAME]"
click at [478, 186] on input "[PERSON_NAME]" at bounding box center [485, 197] width 157 height 22
type textarea "x"
type input "[PERSON_NAME]"
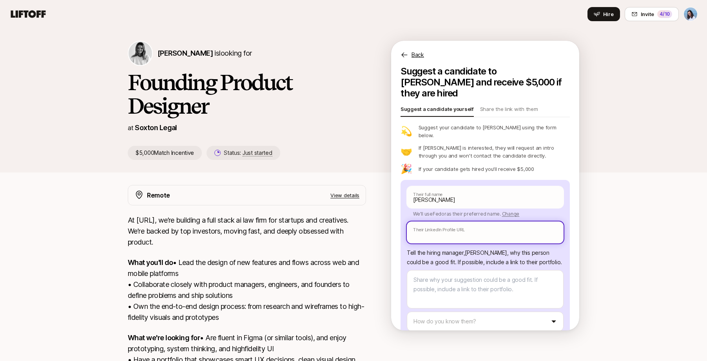
click at [459, 221] on input "text" at bounding box center [485, 232] width 157 height 22
paste input "https://www.linkedin.com/in/fedor/"
type textarea "x"
type input "https://www.linkedin.com/in/fedor/"
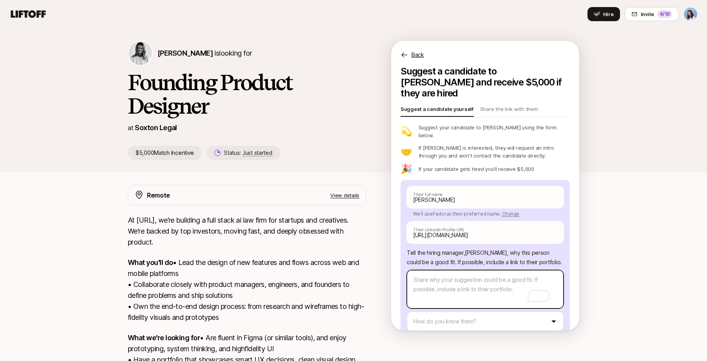
click at [449, 270] on textarea "To enrich screen reader interactions, please activate Accessibility in Grammarl…" at bounding box center [485, 289] width 157 height 38
type textarea "x"
type textarea "F"
type textarea "x"
type textarea "Fe"
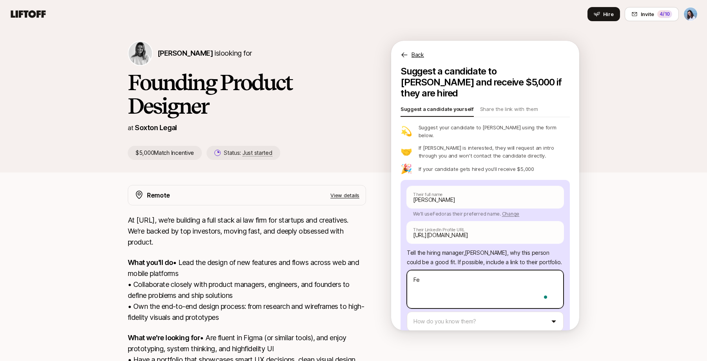
type textarea "x"
type textarea "Fed"
type textarea "x"
type textarea "Fedo"
type textarea "x"
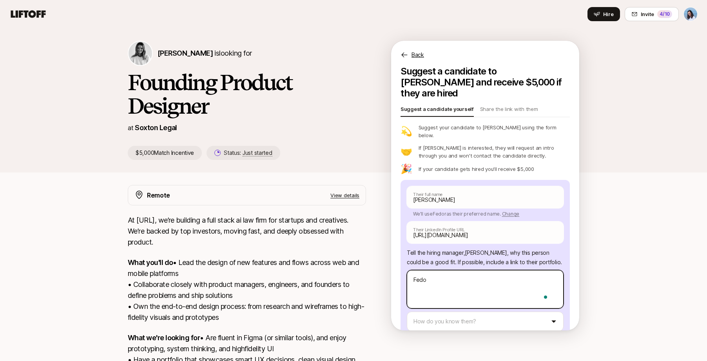
type textarea "Fedor"
type textarea "x"
type textarea "Fedor"
type textarea "x"
type textarea "Fedor i"
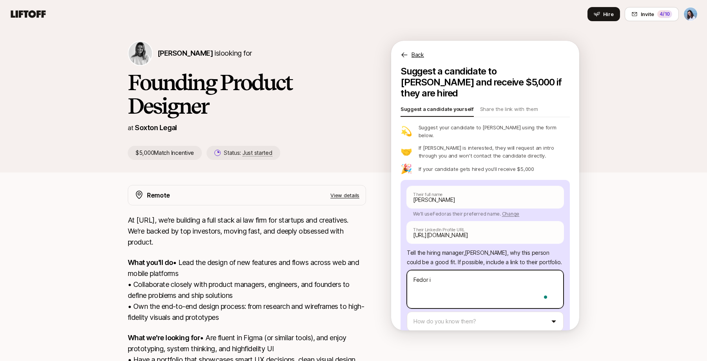
type textarea "x"
type textarea "Fedor is"
type textarea "x"
type textarea "Fedor is"
type textarea "x"
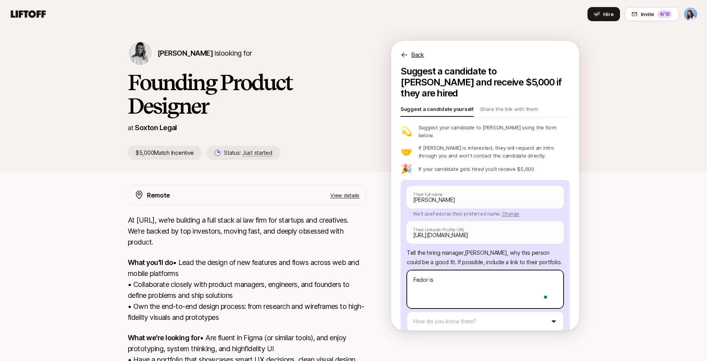
type textarea "Fedor is a"
type textarea "x"
type textarea "Fedor is a"
type textarea "x"
type textarea "Fedor is a g"
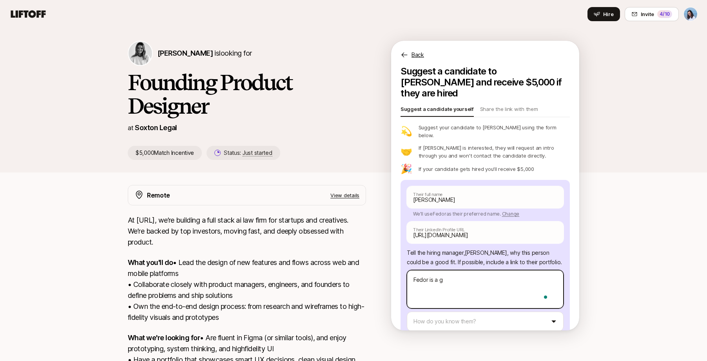
type textarea "x"
type textarea "Fedor is a gr"
type textarea "x"
type textarea "Fedor is a gre"
type textarea "x"
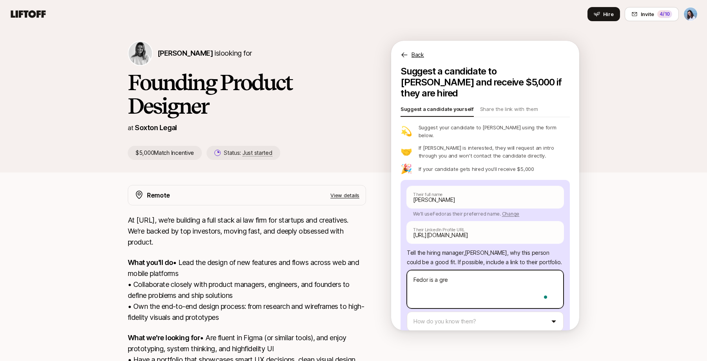
type textarea "Fedor is a grea"
type textarea "x"
type textarea "Fedor is a great"
type textarea "x"
type textarea "Fedor is a great"
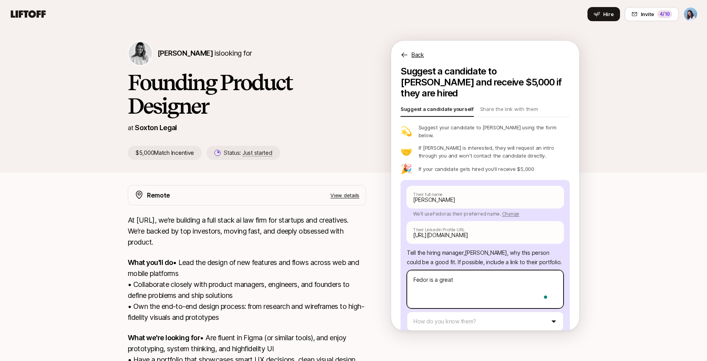
type textarea "x"
type textarea "Fedor is a great d"
type textarea "x"
type textarea "Fedor is a great de"
type textarea "x"
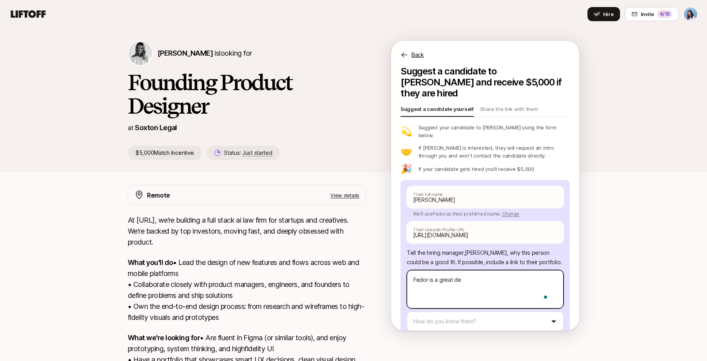
type textarea "Fedor is a great des"
type textarea "x"
type textarea "Fedor is a great desi"
type textarea "x"
type textarea "Fedor is a great desig"
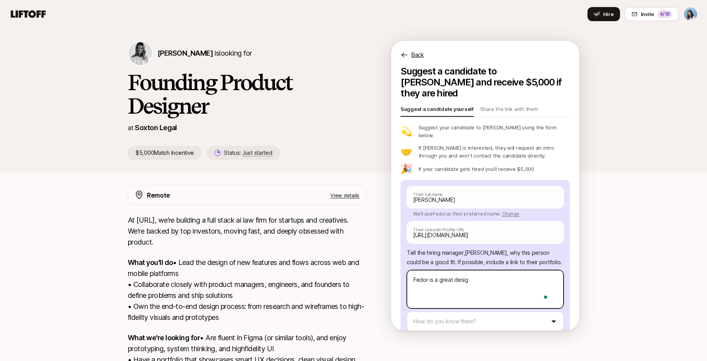
type textarea "x"
type textarea "Fedor is a great designe"
type textarea "x"
type textarea "Fedor is a great designer"
type textarea "x"
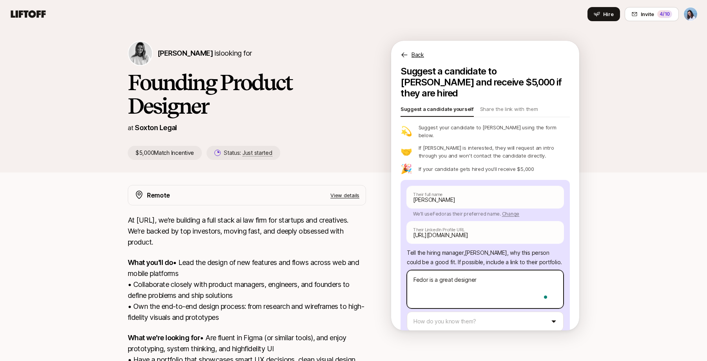
type textarea "Fedor is a great designer"
type textarea "x"
type textarea "Fedor is a great designer w"
type textarea "x"
type textarea "Fedor is a great designer wi"
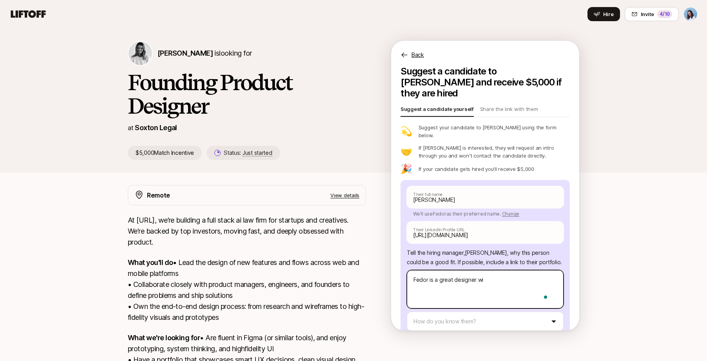
type textarea "x"
type textarea "Fedor is a great designer wit"
type textarea "x"
type textarea "Fedor is a great designer with"
type textarea "x"
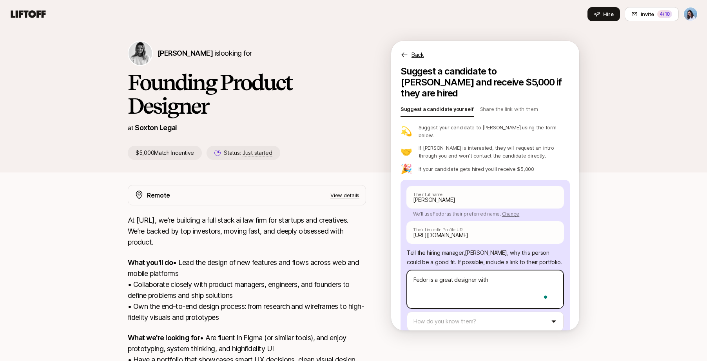
type textarea "Fedor is a great designer with"
type textarea "x"
type textarea "Fedor is a great designer with a"
type textarea "x"
type textarea "Fedor is a great designer with a"
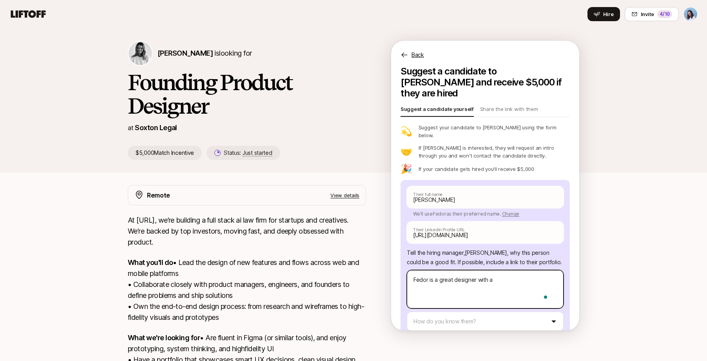
type textarea "x"
type textarea "Fedor is a great designer with a t"
type textarea "x"
type textarea "Fedor is a great designer with a to"
type textarea "x"
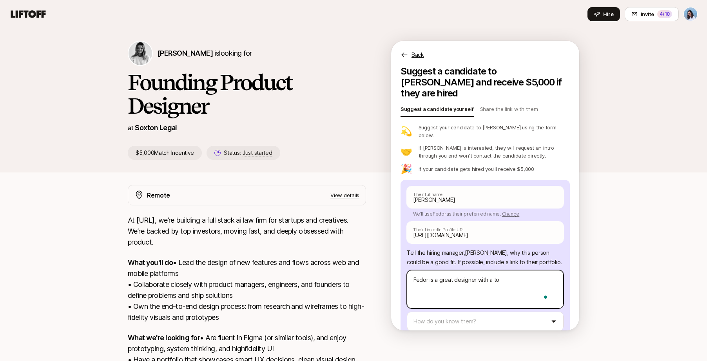
type textarea "Fedor is a great designer with a ton"
type textarea "x"
type textarea "Fedor is a great designer with a ton"
type textarea "x"
type textarea "Fedor is a great designer with a ton o"
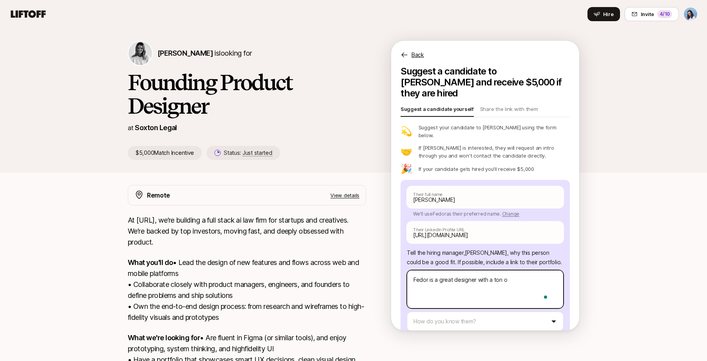
type textarea "x"
type textarea "Fedor is a great designer with a ton of"
type textarea "x"
type textarea "Fedor is a great designer with a ton of"
type textarea "x"
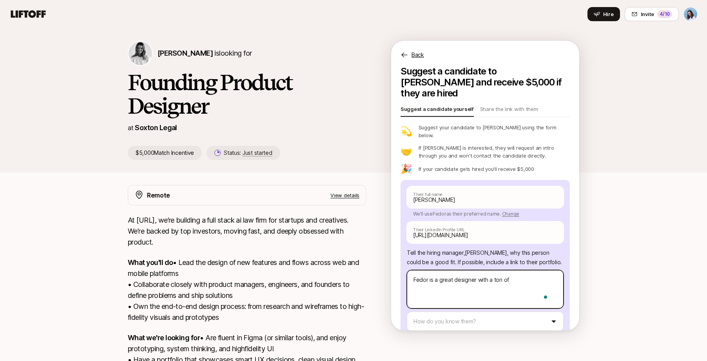
type textarea "Fedor is a great designer with a ton of 0"
type textarea "x"
type textarea "Fedor is a great designer with a ton of 0-"
type textarea "x"
type textarea "Fedor is a great designer with a ton of 0->"
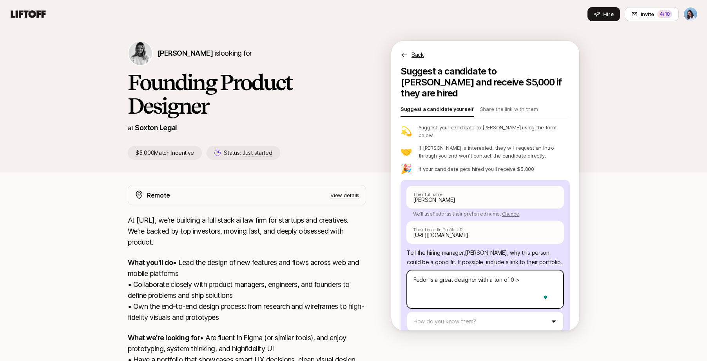
type textarea "x"
type textarea "Fedor is a great designer with a ton of 0->1"
type textarea "x"
type textarea "Fedor is a great designer with a ton of 0->1"
type textarea "x"
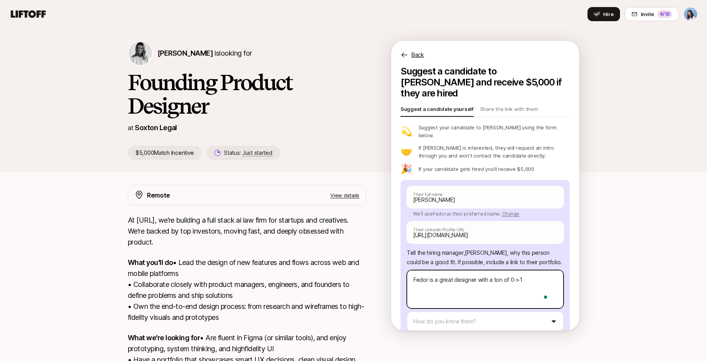
type textarea "Fedor is a great designer with a ton of 0->1 e"
type textarea "x"
type textarea "Fedor is a great designer with a ton of 0->1 ex"
type textarea "x"
type textarea "Fedor is a great designer with a ton of 0->1 exp"
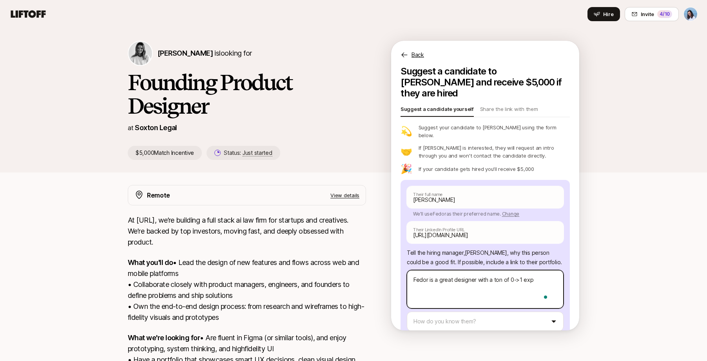
type textarea "x"
type textarea "Fedor is a great designer with a ton of 0->1 expe"
type textarea "x"
type textarea "Fedor is a great designer with a ton of 0->1 exper"
type textarea "x"
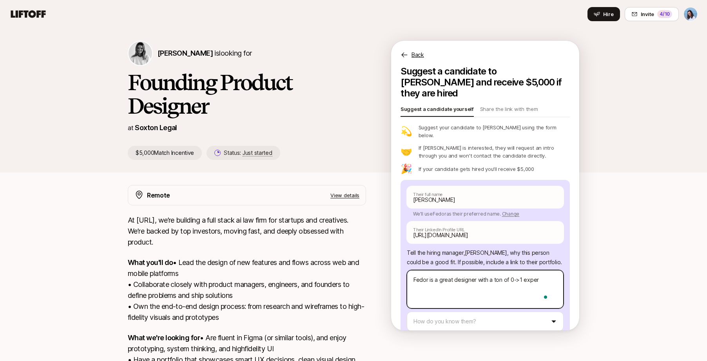
type textarea "Fedor is a great designer with a ton of 0->1 experi"
type textarea "x"
type textarea "Fedor is a great designer with a ton of 0->1 experie"
type textarea "x"
type textarea "Fedor is a great designer with a ton of 0->1 experien"
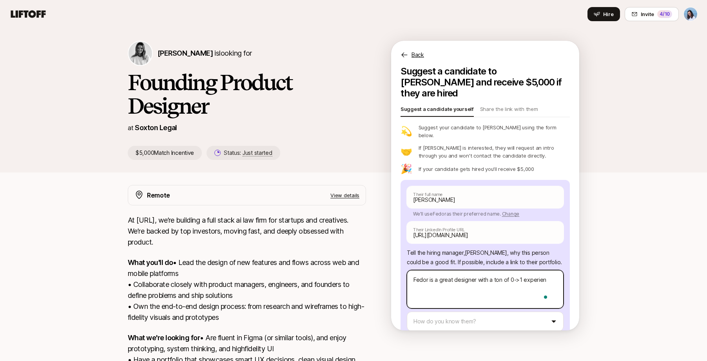
type textarea "x"
type textarea "Fedor is a great designer with a ton of 0->1 experienc"
type textarea "x"
type textarea "Fedor is a great designer with a ton of 0->1 experience"
type textarea "x"
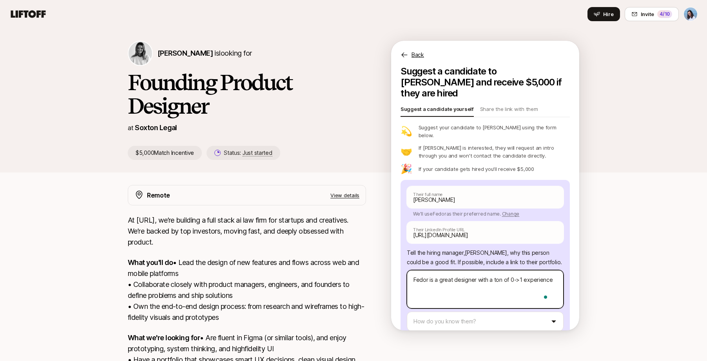
type textarea "Fedor is a great designer with a ton of 0->1 experience."
type textarea "x"
type textarea "Fedor is a great designer with a ton of 0->1 experience."
type textarea "x"
type textarea "Fedor is a great designer with a ton of 0->1 experience. A"
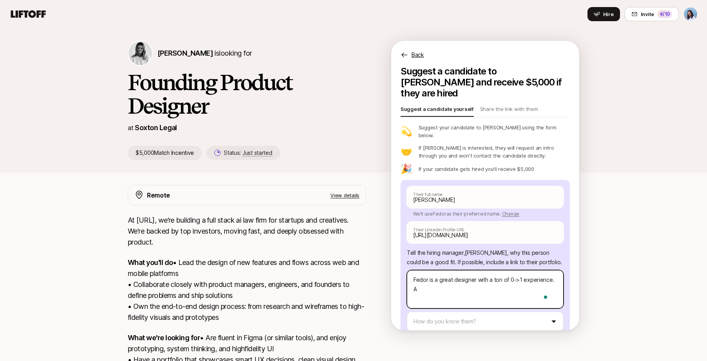
type textarea "x"
type textarea "Fedor is a great designer with a ton of 0->1 experience. Al"
type textarea "x"
type textarea "Fedor is a great designer with a ton of 0->1 experience. Alt"
type textarea "x"
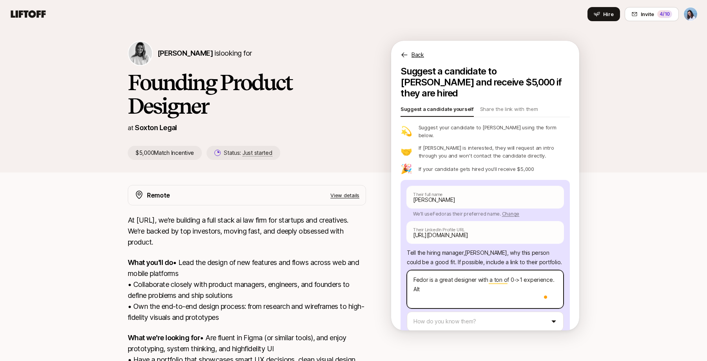
type textarea "Fedor is a great designer with a ton of 0->1 experience. Alth"
type textarea "x"
type textarea "Fedor is a great designer with a ton of 0->1 experience. Altho"
type textarea "x"
type textarea "Fedor is a great designer with a ton of 0->1 experience. Althou"
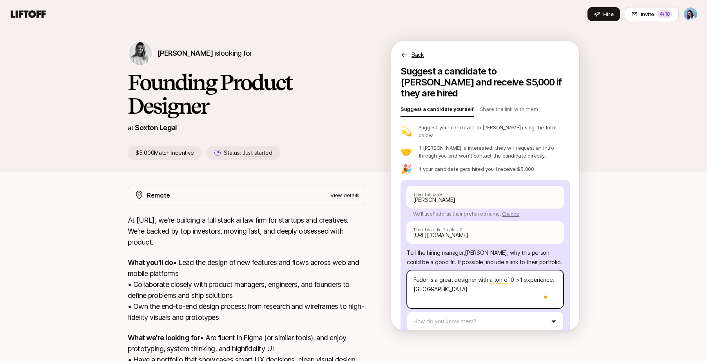
type textarea "x"
type textarea "Fedor is a great designer with a ton of 0->1 experience. Althouh"
type textarea "x"
type textarea "Fedor is a great designer with a ton of 0->1 experience. Althouhg"
type textarea "x"
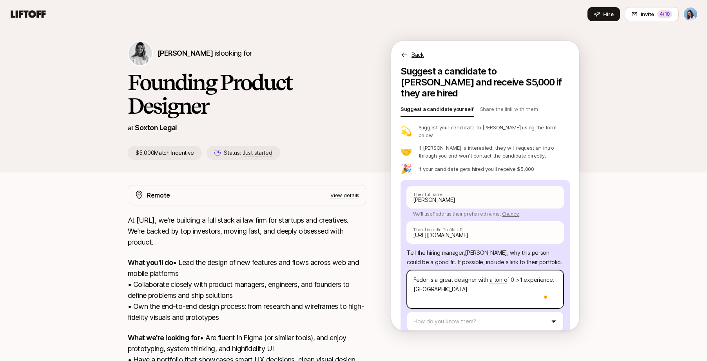
type textarea "Fedor is a great designer with a ton of 0->1 experience. Althouhg"
type textarea "x"
type textarea "Fedor is a great designer with a ton of 0->1 experience. Althouhg I"
type textarea "x"
type textarea "Fedor is a great designer with a ton of 0->1 experience. Althouhg"
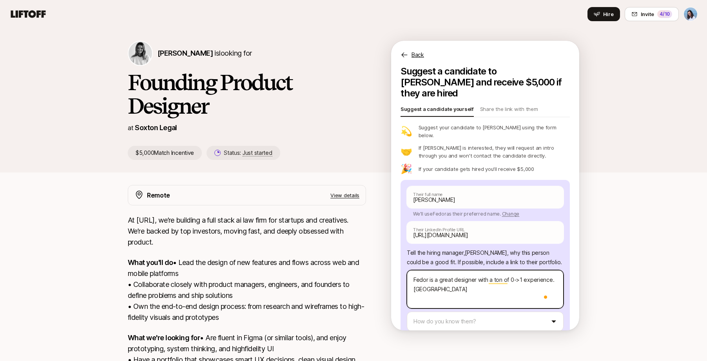
type textarea "x"
type textarea "Fedor is a great designer with a ton of 0->1 experience. Althouhg"
type textarea "x"
type textarea "Fedor is a great designer with a ton of 0->1 experience. Althouh"
type textarea "x"
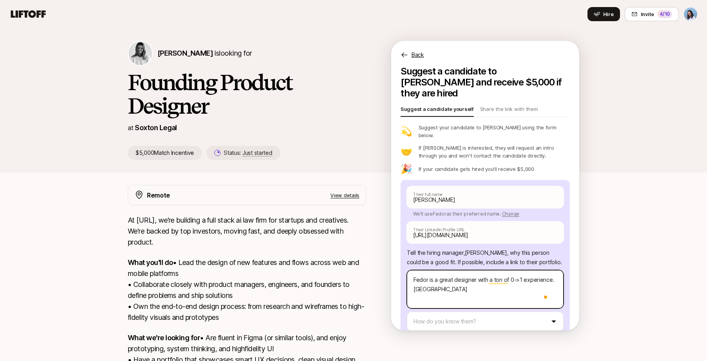
type textarea "Fedor is a great designer with a ton of 0->1 experience. Althou"
type textarea "x"
type textarea "Fedor is a great designer with a ton of 0->1 experience. Althoug"
type textarea "x"
type textarea "Fedor is a great designer with a ton of 0->1 experience. Although"
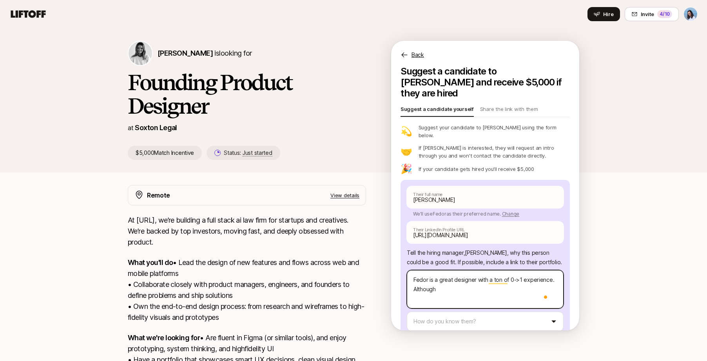
type textarea "x"
type textarea "Fedor is a great designer with a ton of 0->1 experience. Although"
type textarea "x"
type textarea "Fedor is a great designer with a ton of 0->1 experience. Although I"
type textarea "x"
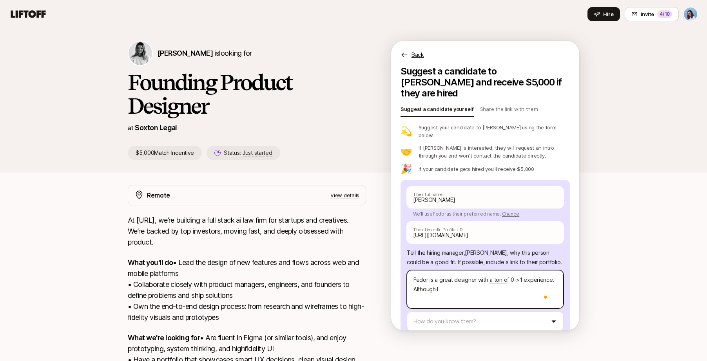
type textarea "Fedor is a great designer with a ton of 0->1 experience. Although I"
type textarea "x"
type textarea "Fedor is a great designer with a ton of 0->1 experience. Although I h"
type textarea "x"
type textarea "Fedor is a great designer with a ton of 0->1 experience. Although I ha"
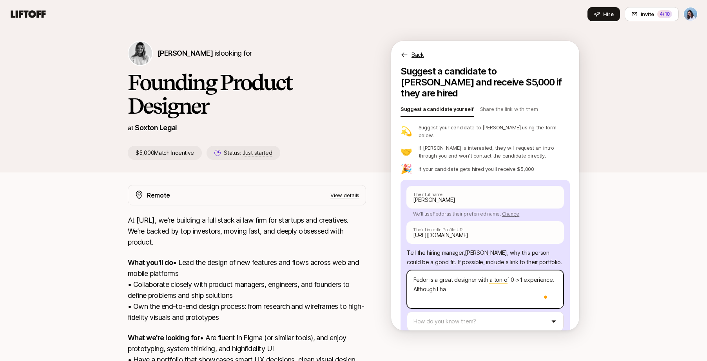
type textarea "x"
type textarea "Fedor is a great designer with a ton of 0->1 experience. Although I hav"
type textarea "x"
type textarea "Fedor is a great designer with a ton of 0->1 experience. Although I have"
type textarea "x"
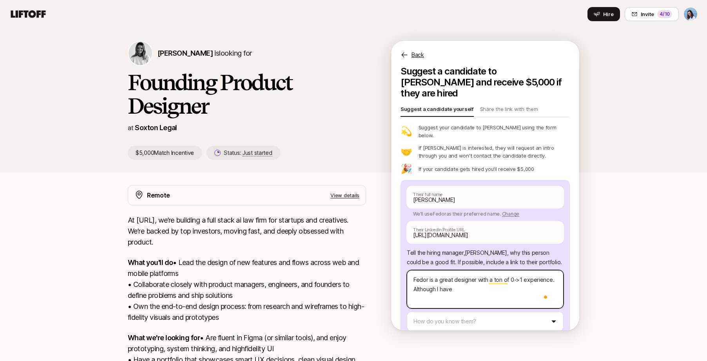
type textarea "Fedor is a great designer with a ton of 0->1 experience. Although I haven"
type textarea "x"
type textarea "Fedor is a great designer with a ton of 0->1 experience. Although I haven'"
type textarea "x"
type textarea "Fedor is a great designer with a ton of 0->1 experience. Although I haven't"
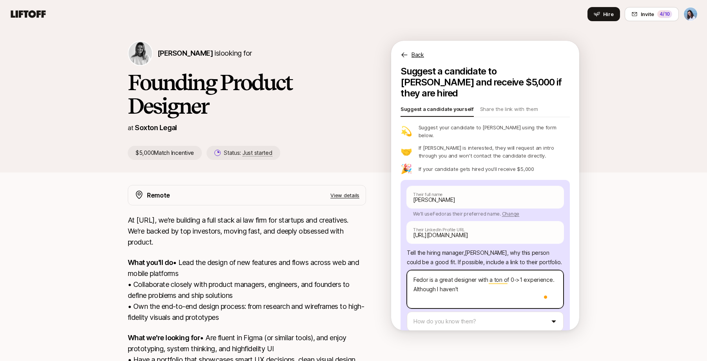
type textarea "x"
type textarea "Fedor is a great designer with a ton of 0->1 experience. Although I haven't"
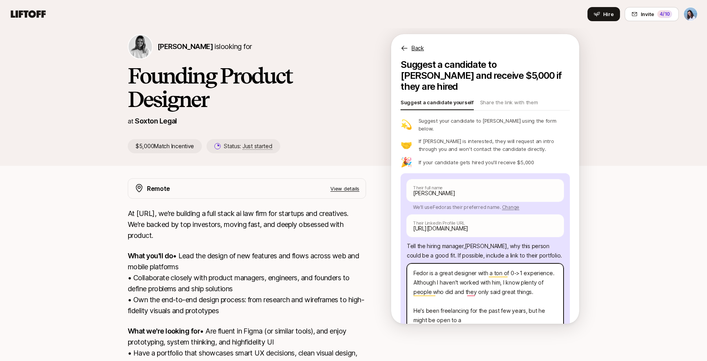
scroll to position [13, 0]
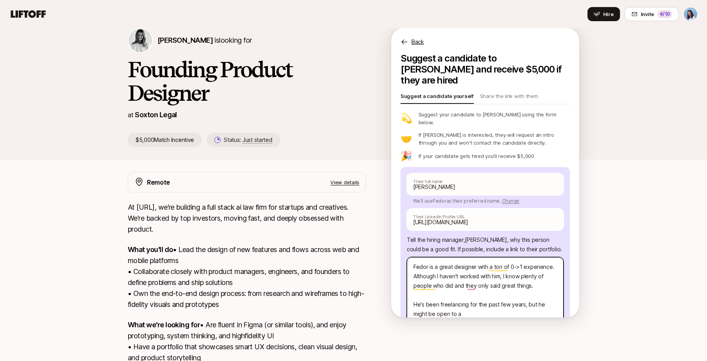
click at [443, 281] on textarea "Fedor is a great designer with a ton of 0->1 experience. Although I haven't wor…" at bounding box center [485, 295] width 157 height 76
click at [446, 277] on textarea "Fedor is a great designer with a ton of 0->1 experience. Although I haven't wor…" at bounding box center [485, 295] width 157 height 76
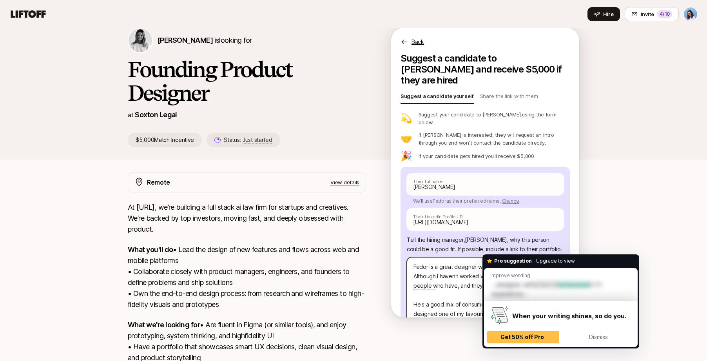
click at [429, 295] on textarea "Fedor is a great designer with a ton of 0->1 experience. Although I haven't wor…" at bounding box center [485, 309] width 157 height 104
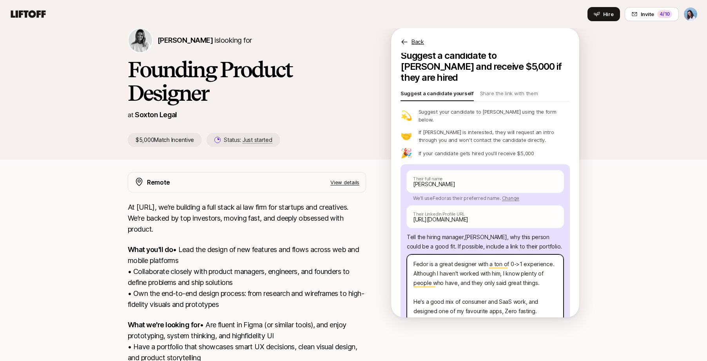
scroll to position [3, 0]
click at [540, 301] on textarea "Fedor is a great designer with a ton of 0->1 experience. Although I haven't wor…" at bounding box center [485, 306] width 157 height 104
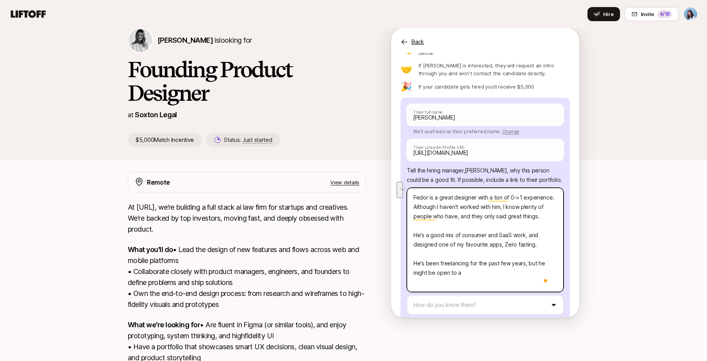
drag, startPoint x: 535, startPoint y: 239, endPoint x: 525, endPoint y: 227, distance: 15.3
click at [525, 227] on textarea "Fedor is a great designer with a ton of 0->1 experience. Although I haven't wor…" at bounding box center [485, 240] width 157 height 104
paste textarea "https://fedor.design/"
click at [467, 266] on textarea "Fedor is a great designer with a ton of 0->1 experience. Although I haven't wor…" at bounding box center [485, 240] width 157 height 104
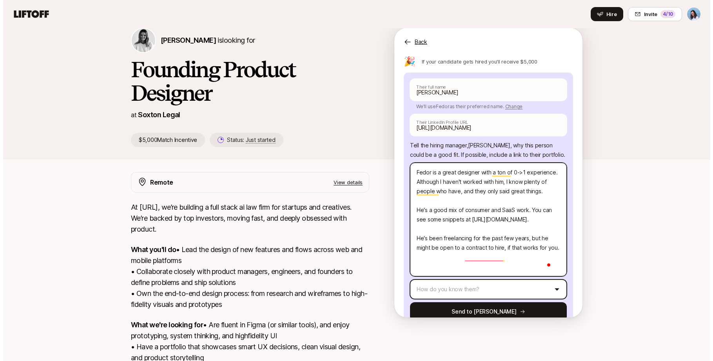
scroll to position [96, 0]
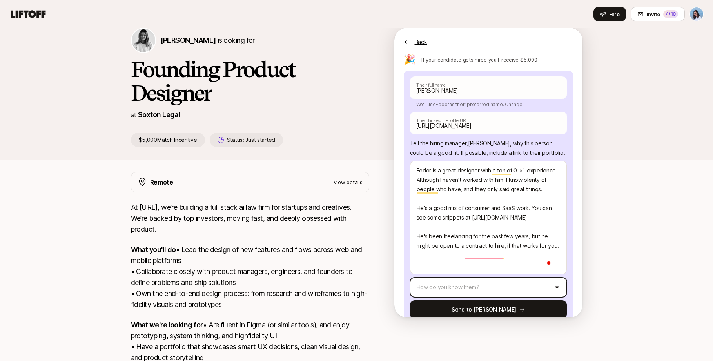
click at [472, 269] on html "Invite 4 /10 Home Searches People Your Private Network Hire Hire Invite 4 /10 L…" at bounding box center [356, 167] width 713 height 361
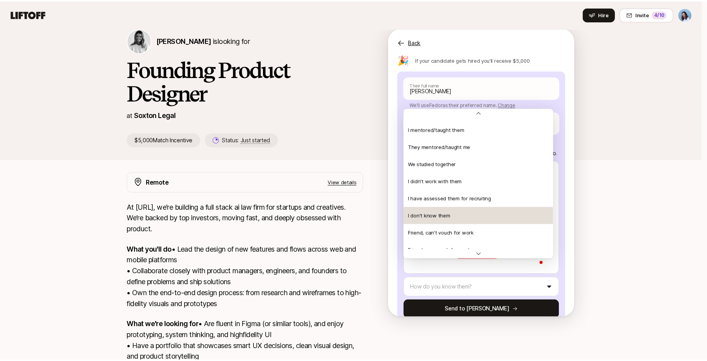
scroll to position [156, 0]
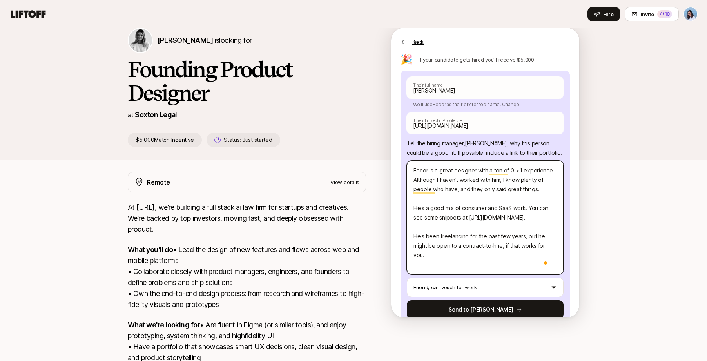
click at [442, 247] on textarea "Fedor is a great designer with a ton of 0->1 experience. Although I haven't wor…" at bounding box center [485, 218] width 157 height 114
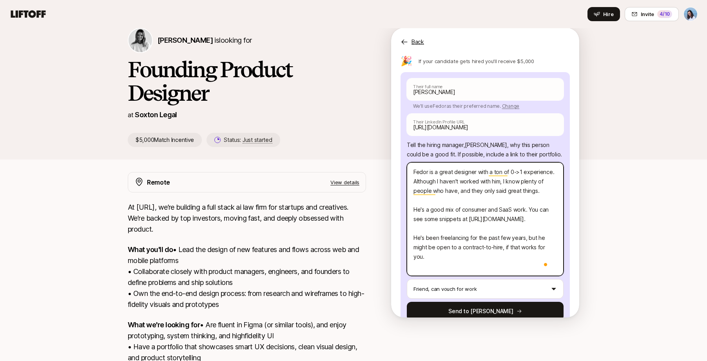
scroll to position [95, 0]
drag, startPoint x: 423, startPoint y: 164, endPoint x: 529, endPoint y: 181, distance: 107.1
click at [528, 180] on textarea "Fedor is a great designer with a ton of 0->1 experience. Although I haven't wor…" at bounding box center [485, 219] width 157 height 114
click at [529, 181] on textarea "Fedor is a great designer with a ton of 0->1 experience. Although I haven't wor…" at bounding box center [485, 219] width 157 height 114
drag, startPoint x: 431, startPoint y: 172, endPoint x: 515, endPoint y: 183, distance: 85.0
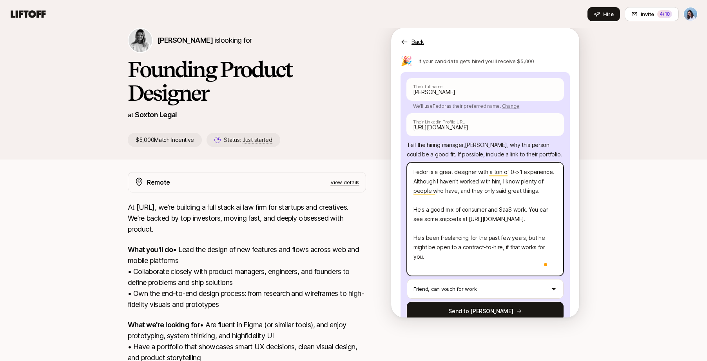
click at [510, 181] on textarea "Fedor is a great designer with a ton of 0->1 experience. Although I haven't wor…" at bounding box center [485, 219] width 157 height 114
click at [515, 183] on textarea "Fedor is a great designer with a ton of 0->1 experience. Although I haven't wor…" at bounding box center [485, 219] width 157 height 114
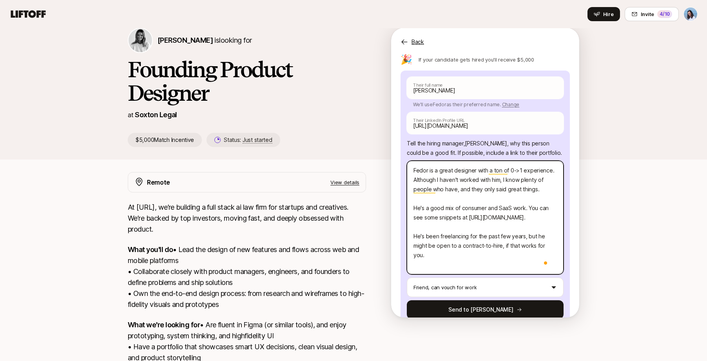
drag, startPoint x: 530, startPoint y: 201, endPoint x: 525, endPoint y: 201, distance: 5.1
click at [525, 201] on textarea "Fedor is a great designer with a ton of 0->1 experience. Although I haven't wor…" at bounding box center [485, 218] width 157 height 114
click at [521, 200] on textarea "Fedor is a great designer with a ton of 0->1 experience. Although I haven't wor…" at bounding box center [485, 218] width 157 height 114
click at [524, 200] on textarea "Fedor is a great designer with a ton of 0->1 experience. Although I haven't wor…" at bounding box center [485, 218] width 157 height 114
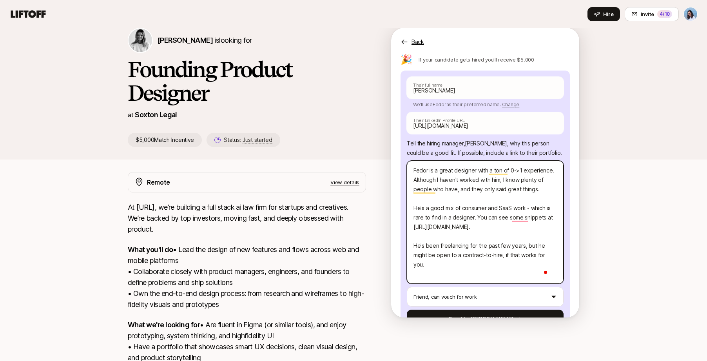
click at [491, 215] on textarea "Fedor is a great designer with a ton of 0->1 experience. Although I haven't wor…" at bounding box center [485, 222] width 157 height 123
click at [473, 219] on textarea "Fedor is a great designer with a ton of 0->1 experience. Although I haven't wor…" at bounding box center [485, 222] width 157 height 123
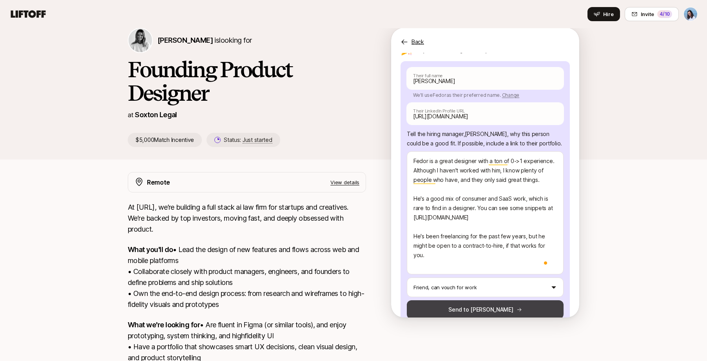
click at [471, 300] on button "Send to Logan" at bounding box center [485, 309] width 157 height 19
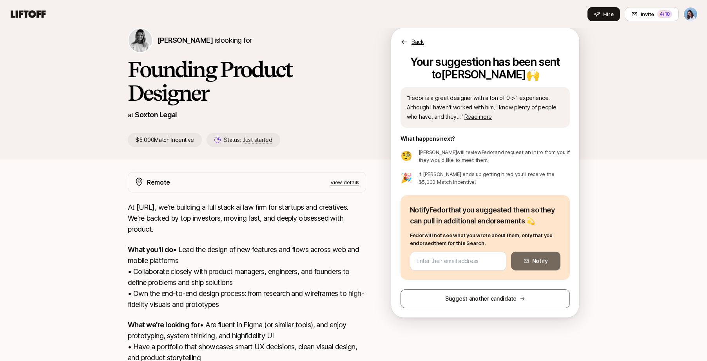
scroll to position [0, 0]
click at [686, 13] on html "Invite 4 /10 Home Searches People Your Private Network Hire Hire Invite 4 /10 L…" at bounding box center [353, 167] width 707 height 361
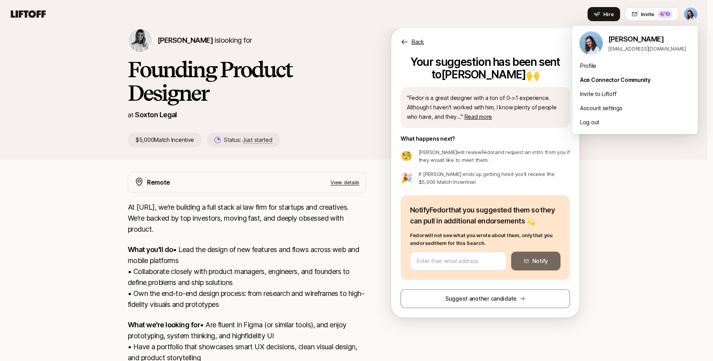
click at [612, 235] on html "Invite 4 /10 Home Searches People Your Private Network Hire Hire Invite 4 /10 L…" at bounding box center [356, 167] width 713 height 361
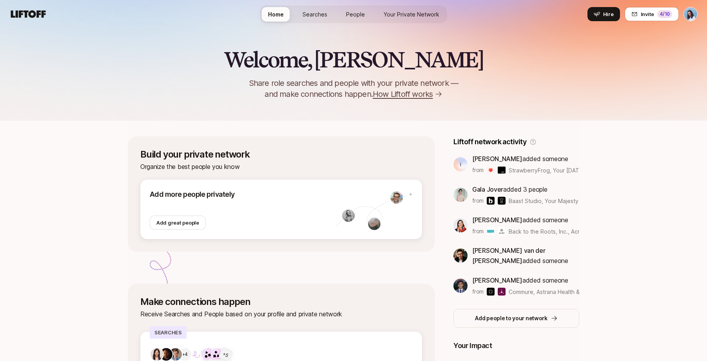
click at [352, 11] on span "People" at bounding box center [355, 14] width 19 height 8
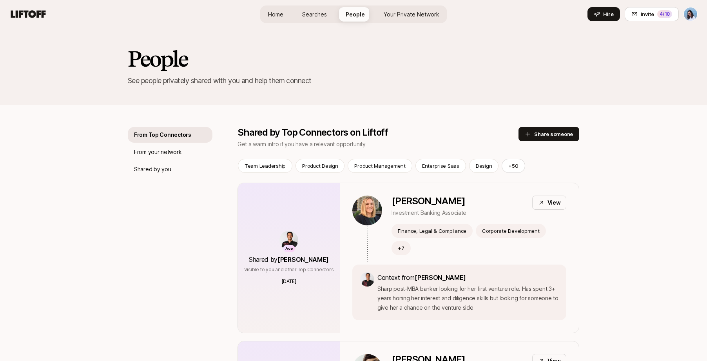
click at [426, 16] on span "Your Private Network" at bounding box center [412, 14] width 56 height 8
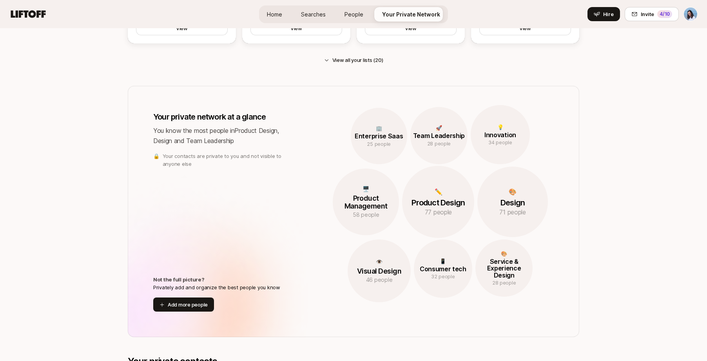
scroll to position [817, 0]
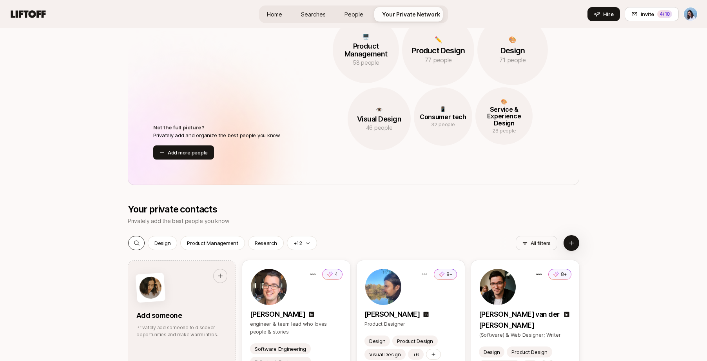
click at [136, 241] on icon at bounding box center [136, 243] width 5 height 5
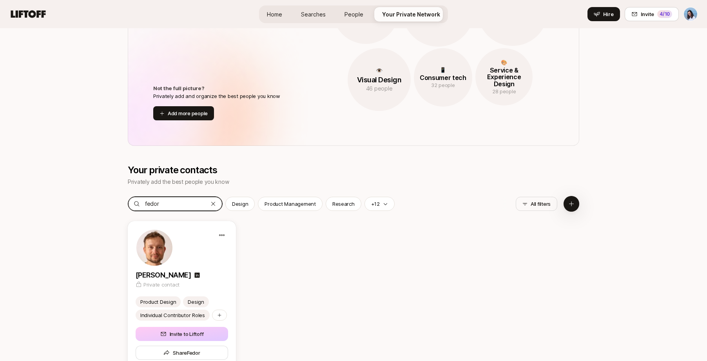
scroll to position [973, 0]
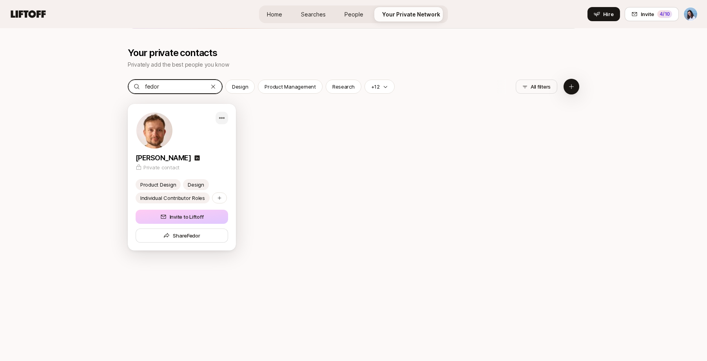
type input "fedor"
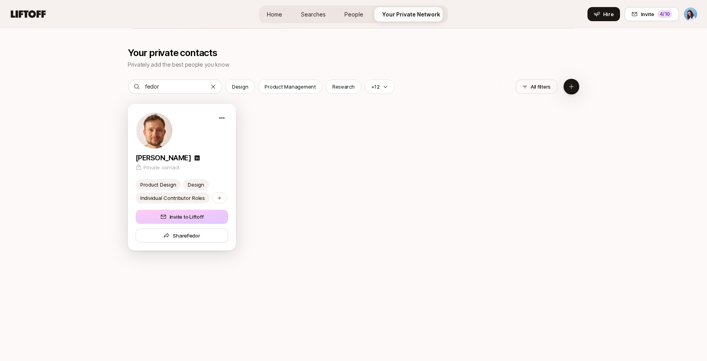
click at [229, 151] on div "[PERSON_NAME] Private contact" at bounding box center [182, 141] width 108 height 75
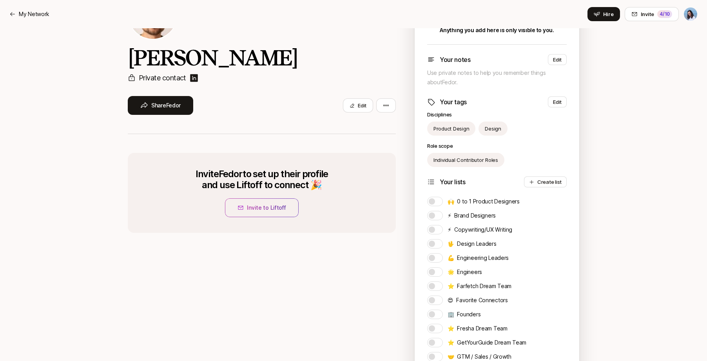
scroll to position [65, 0]
click at [436, 199] on button "🙌 0 to 1 Product Designers" at bounding box center [435, 200] width 16 height 9
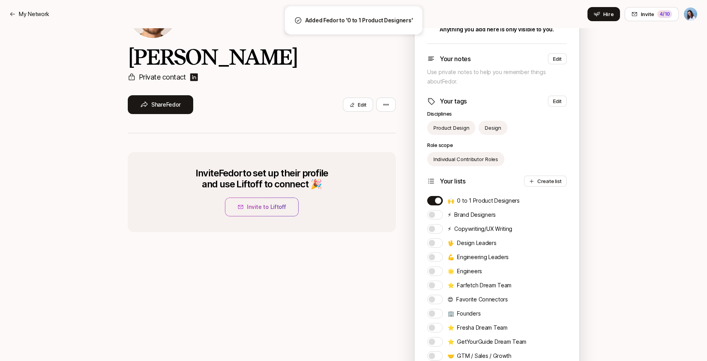
click at [647, 187] on div "[PERSON_NAME] Private contact Share Fedor Edit Invite Fedor to set up their pro…" at bounding box center [353, 242] width 707 height 557
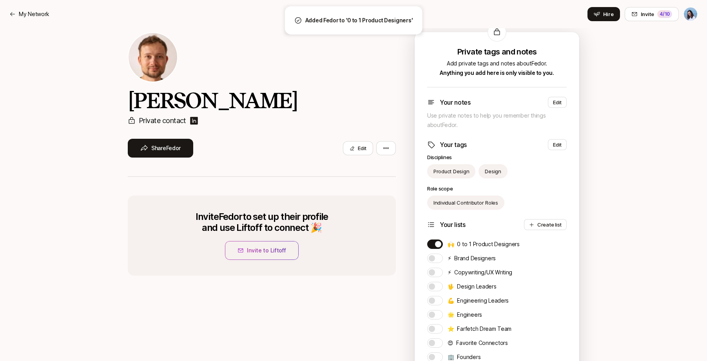
scroll to position [0, 0]
